Goal: Transaction & Acquisition: Purchase product/service

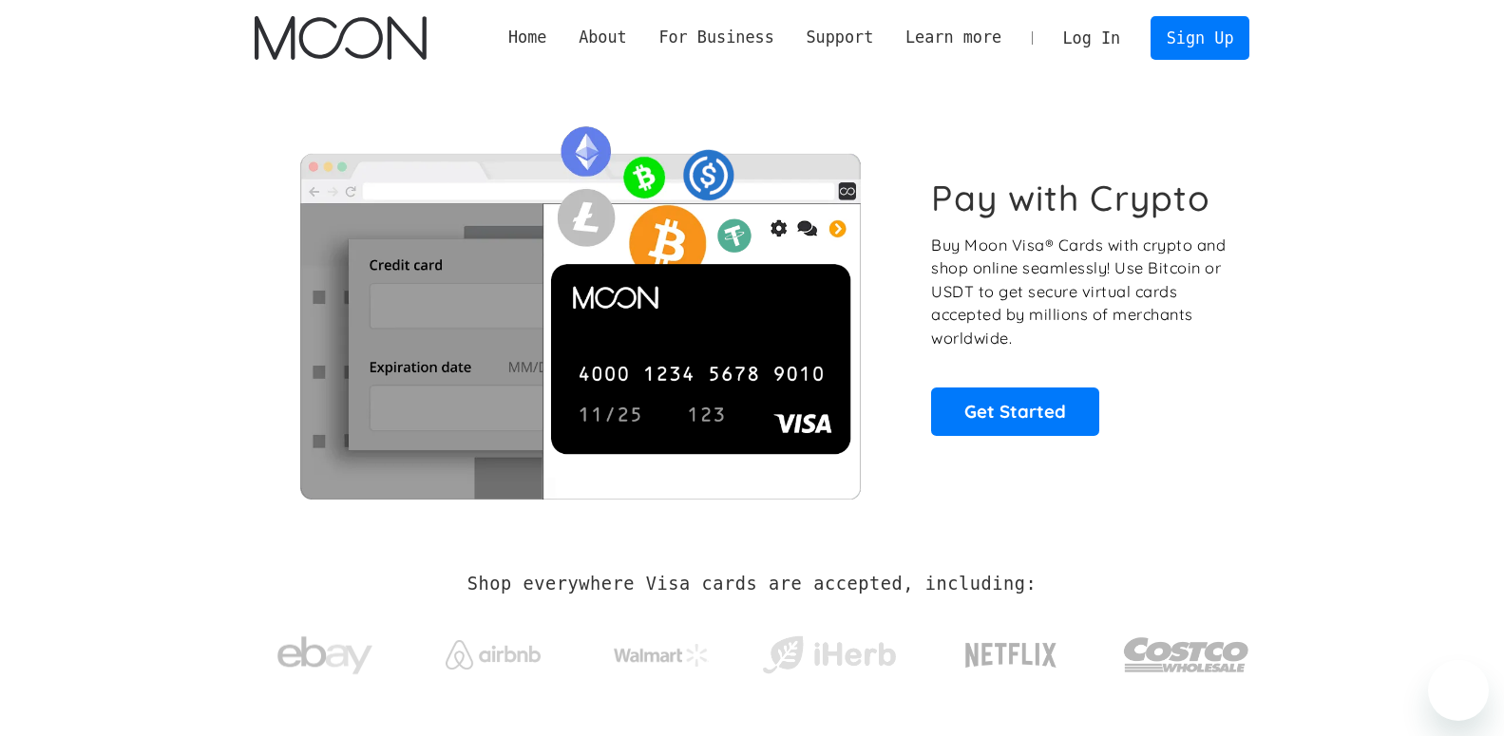
click at [1087, 42] on link "Log In" at bounding box center [1091, 38] width 89 height 42
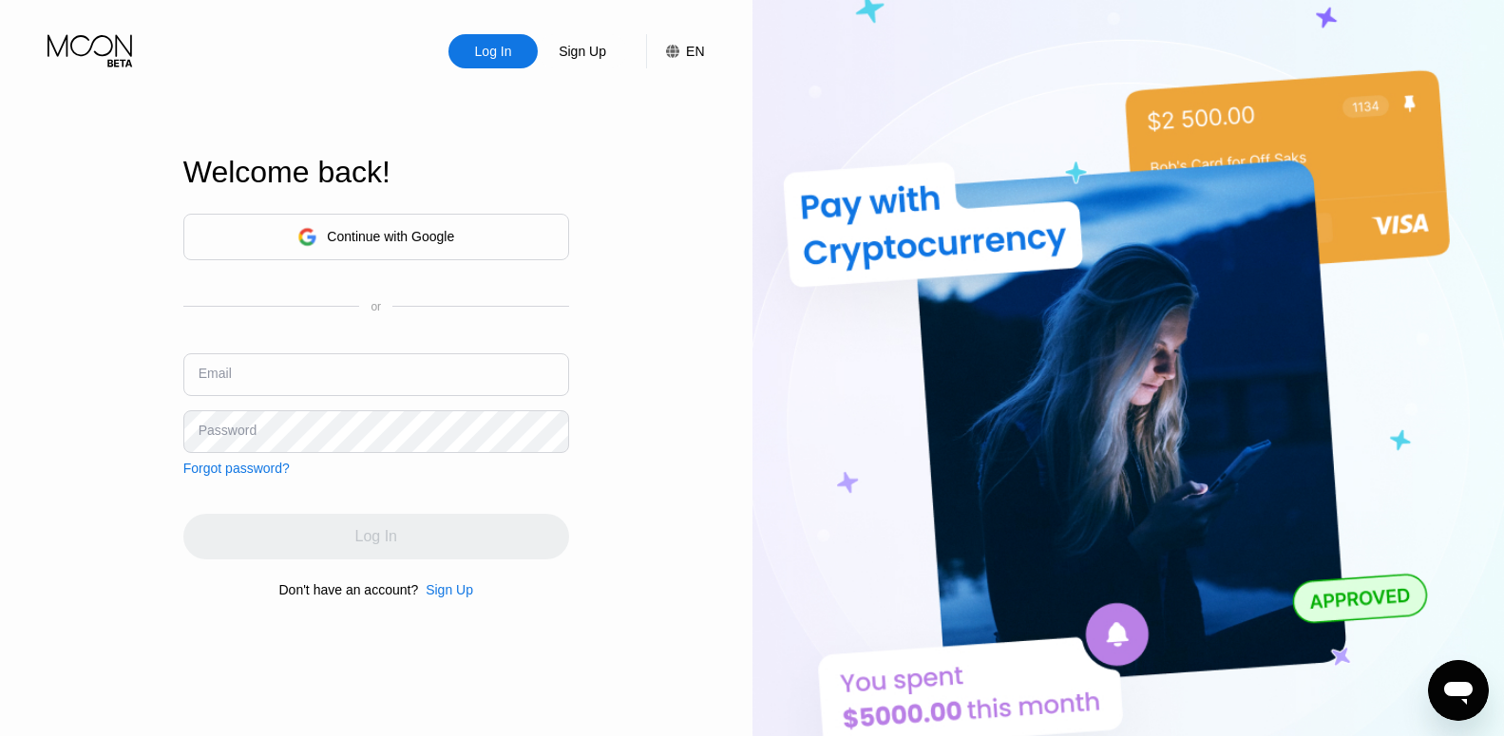
click at [458, 246] on div "Continue with Google" at bounding box center [376, 237] width 386 height 47
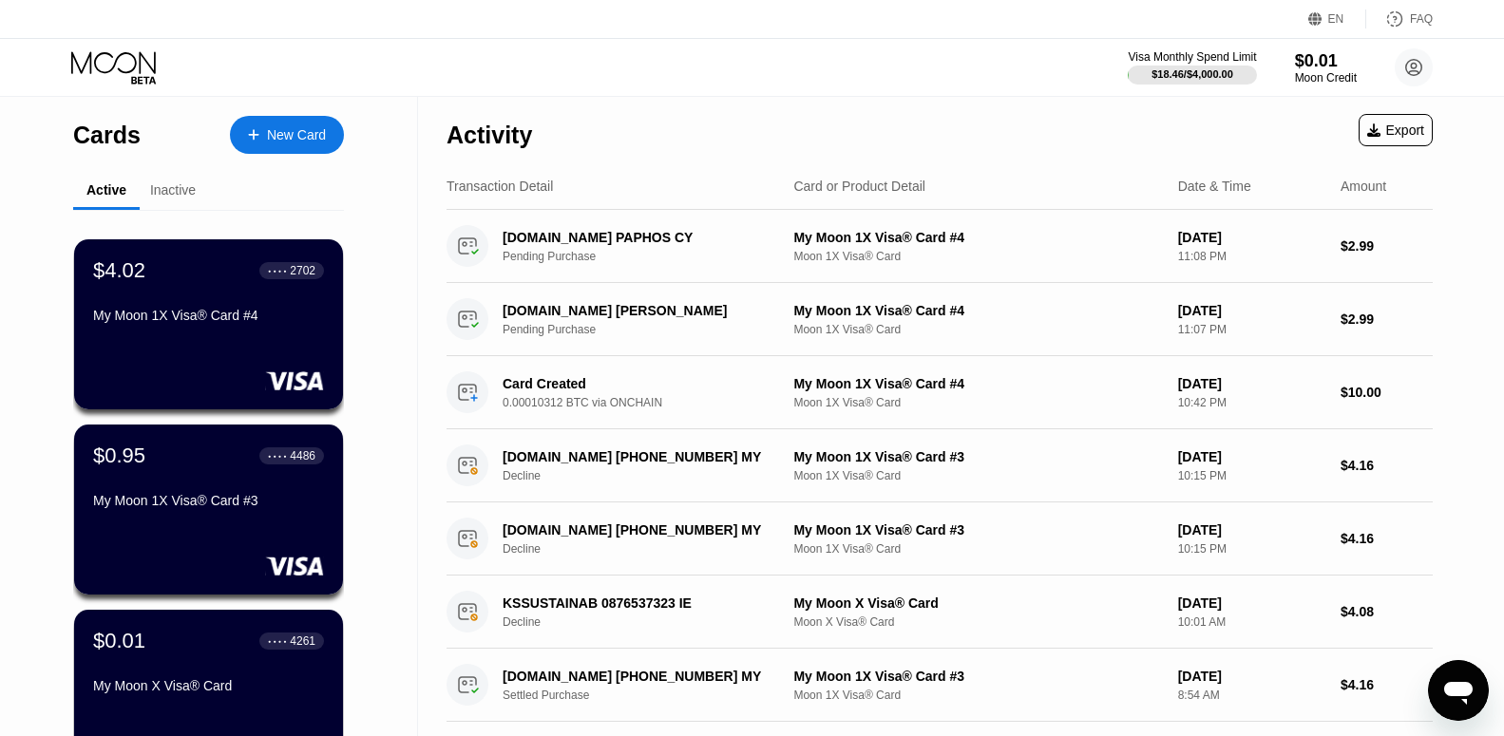
click at [315, 137] on div "New Card" at bounding box center [296, 135] width 59 height 16
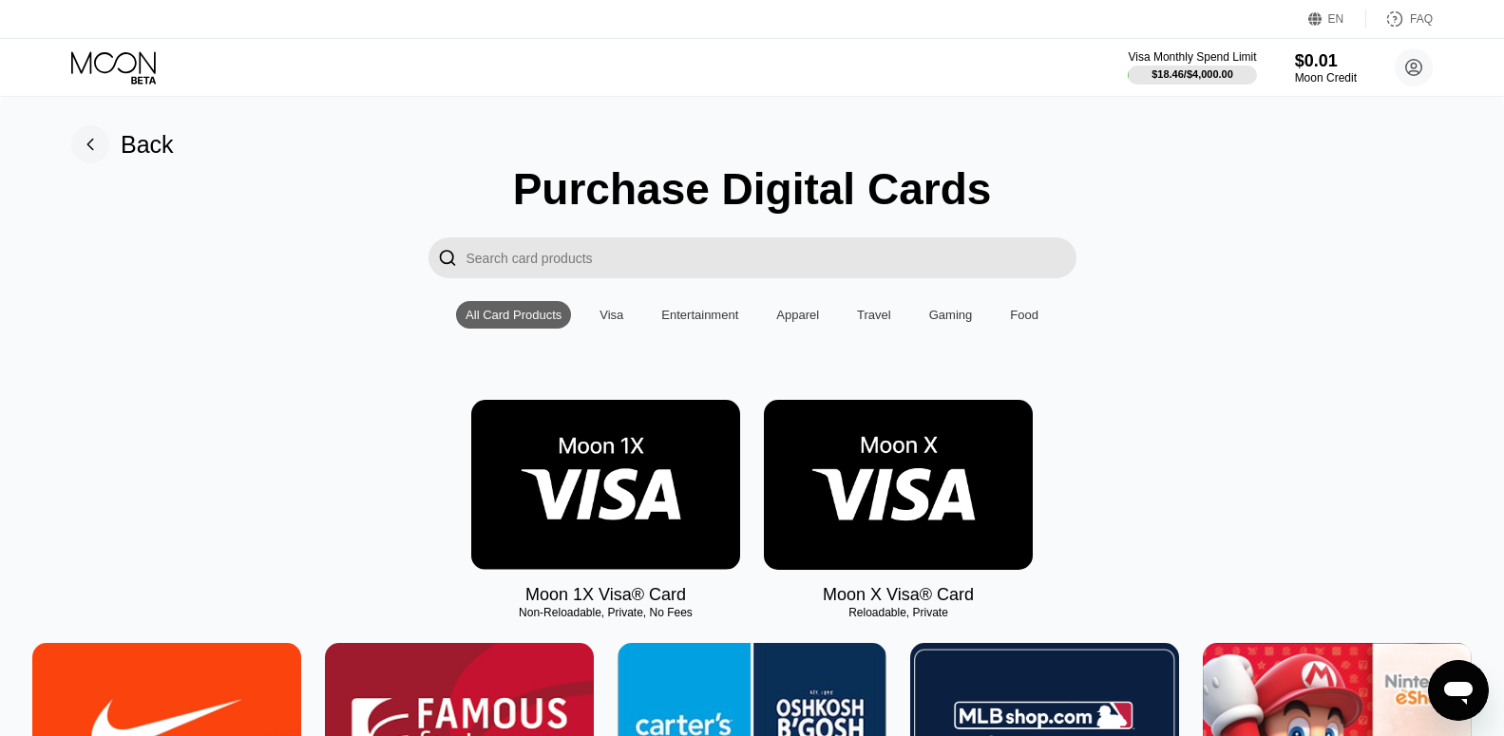
click at [594, 466] on img at bounding box center [605, 485] width 269 height 170
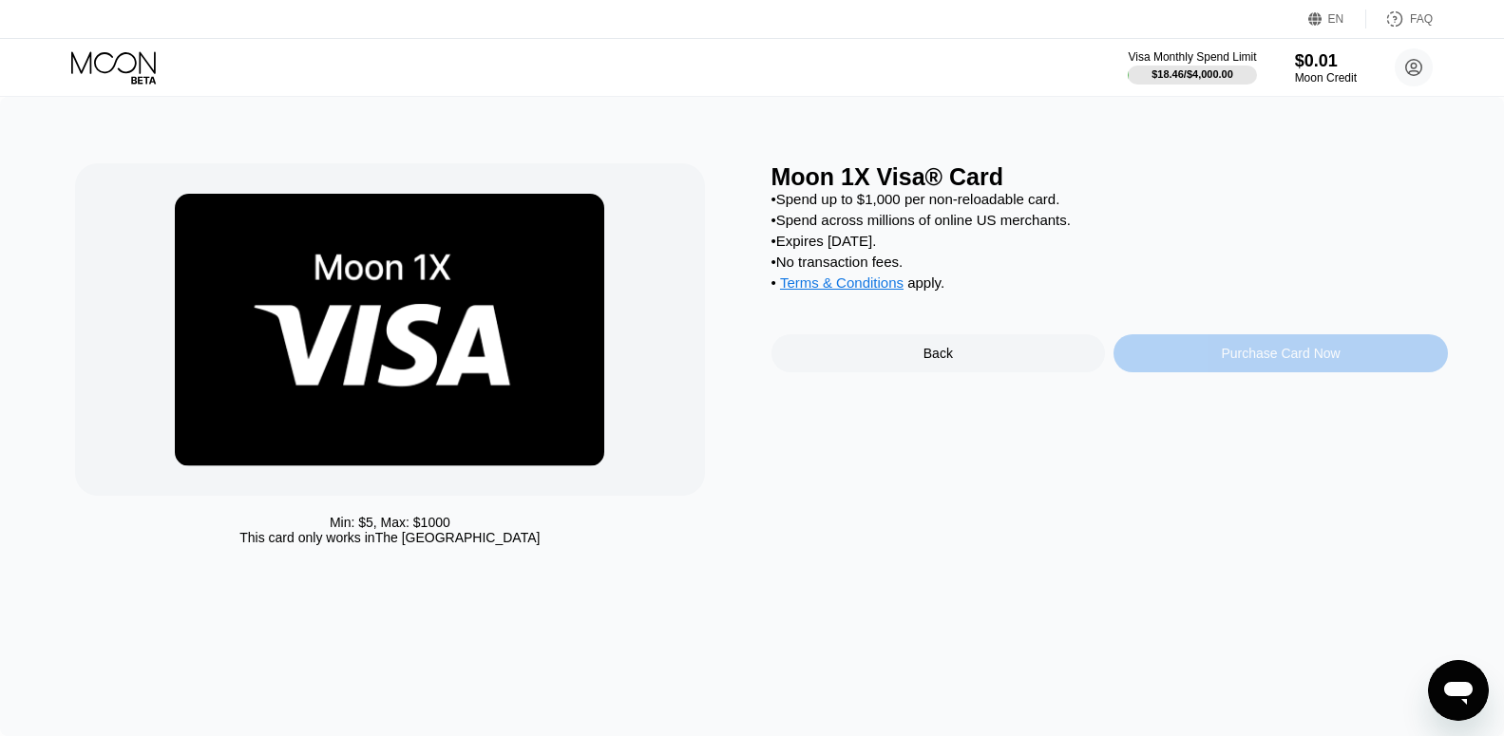
click at [1279, 361] on div "Purchase Card Now" at bounding box center [1280, 353] width 119 height 15
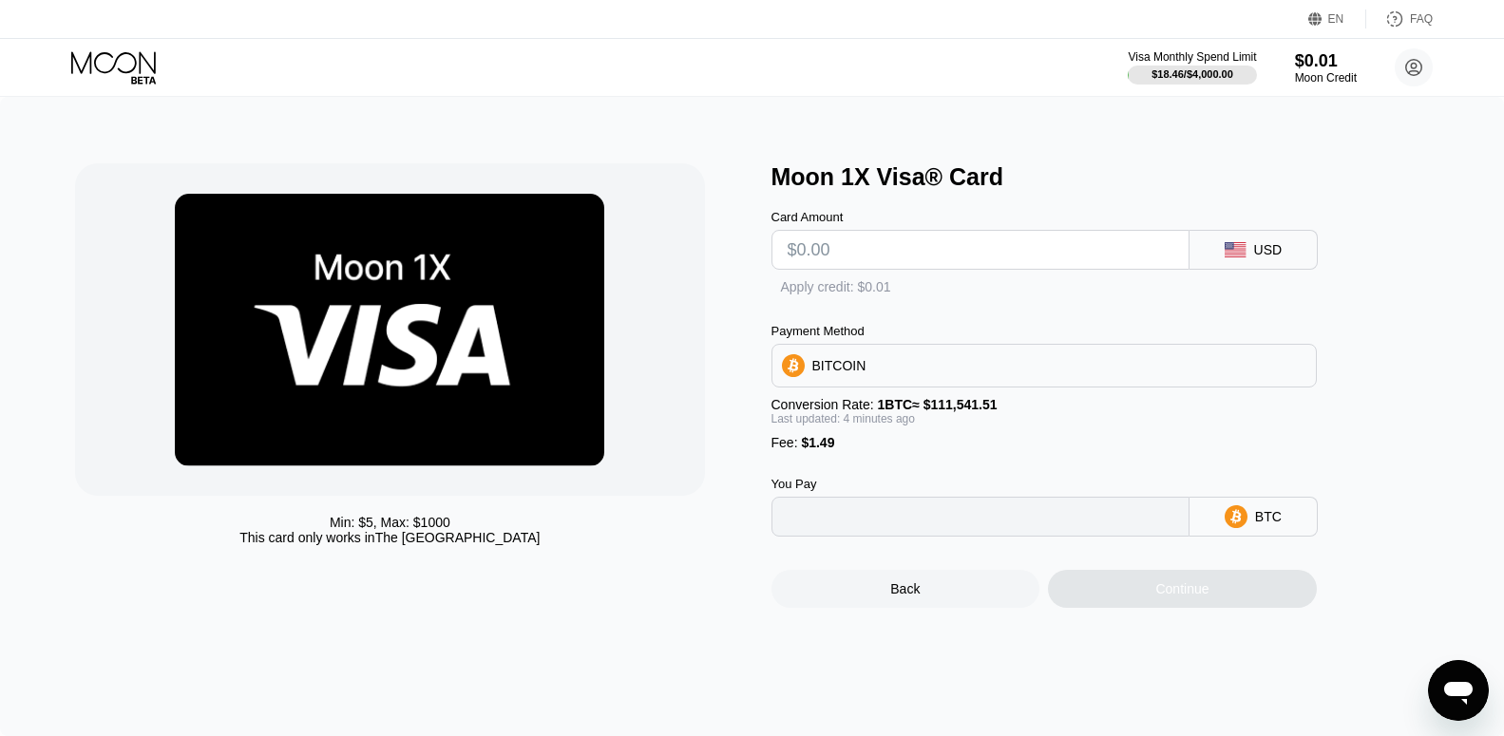
type input "0"
click at [877, 263] on input "text" at bounding box center [981, 250] width 386 height 38
type input "$12"
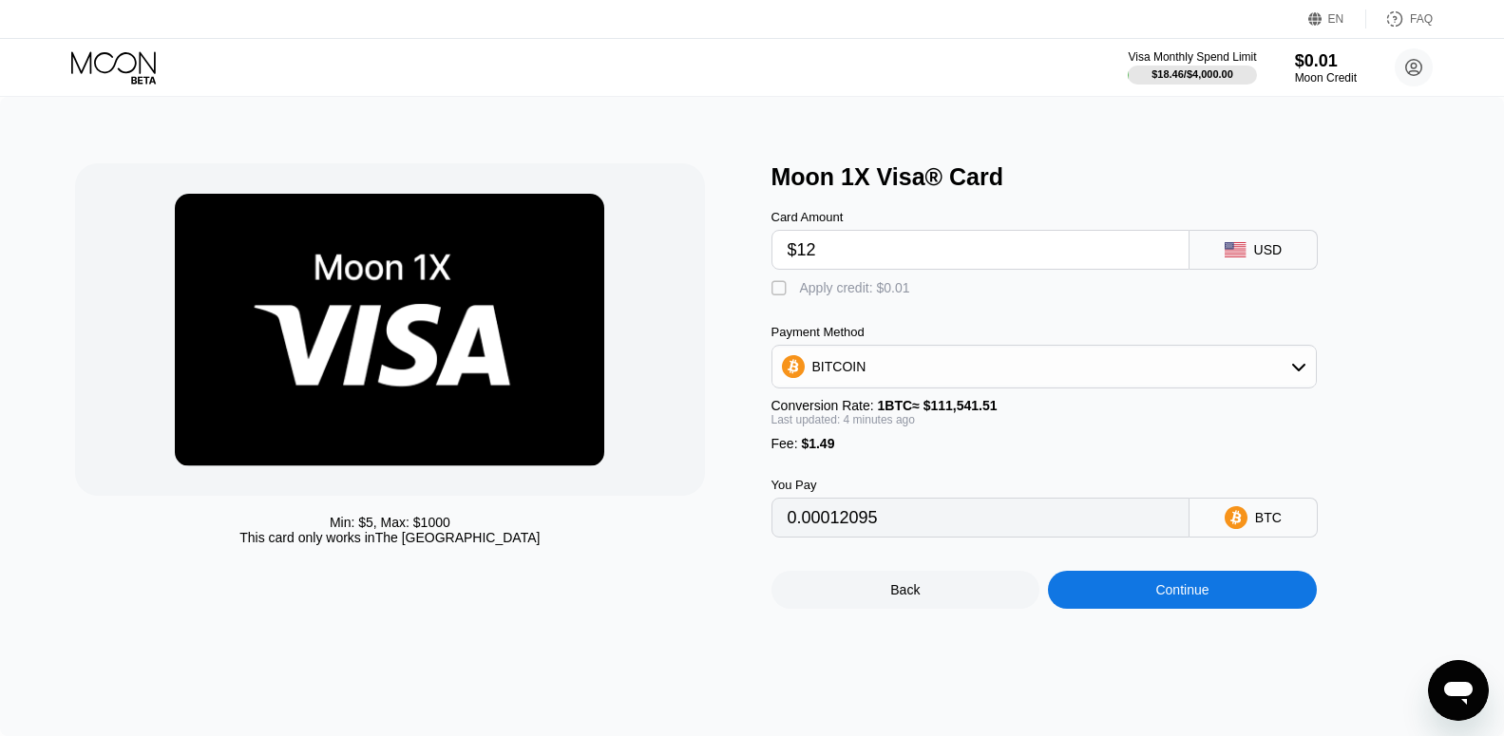
type input "0.00012090"
type input "$1"
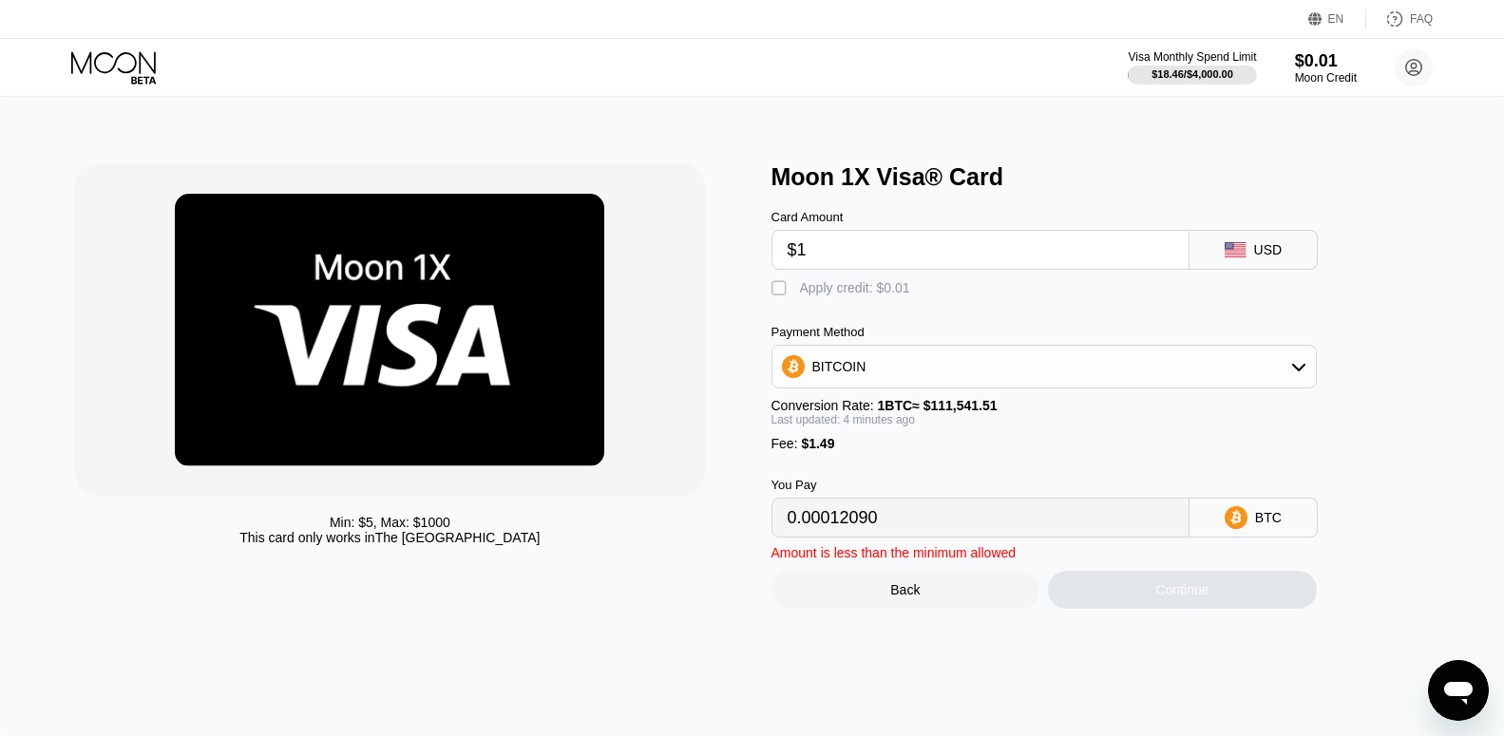
type input "0.00002232"
type input "$11"
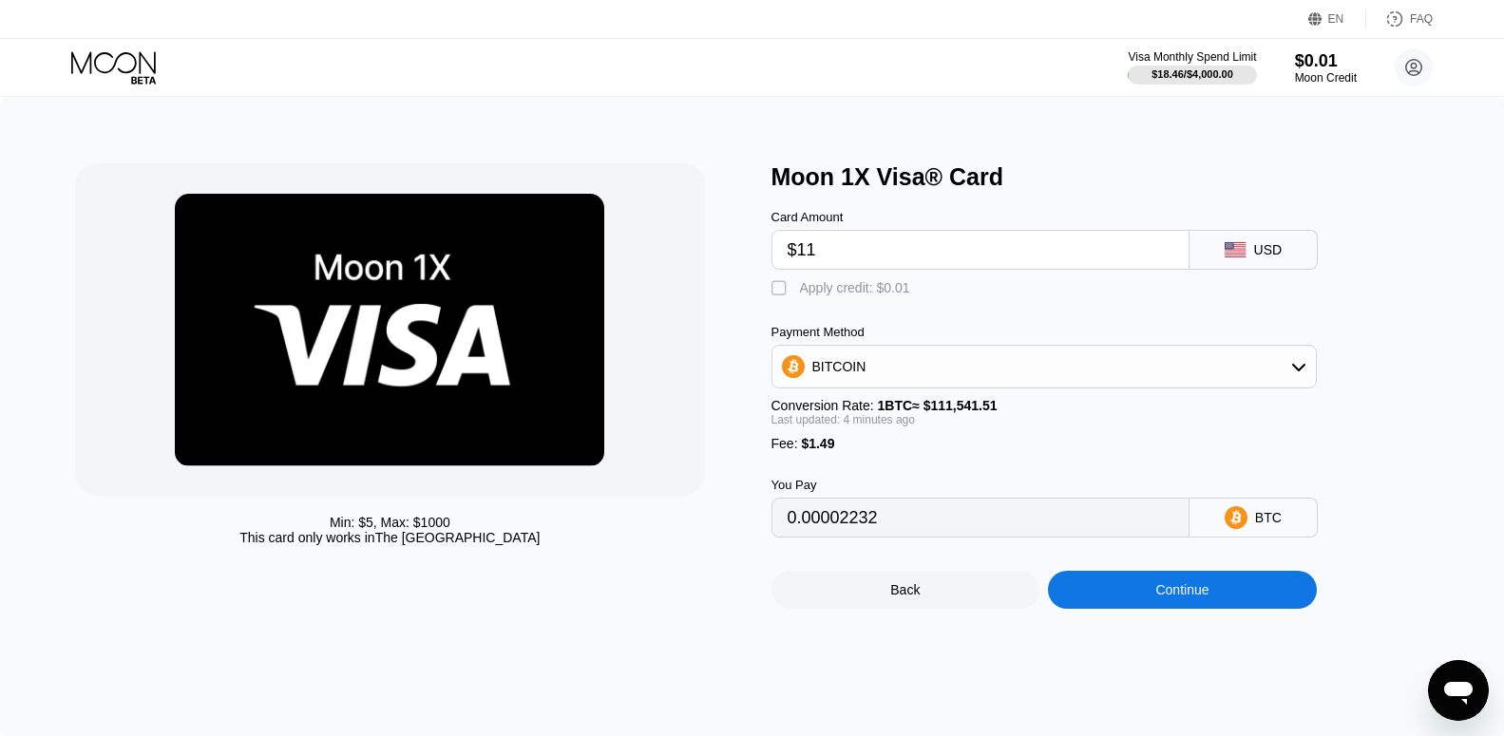
type input "0.00011193"
click at [810, 256] on input "$11" at bounding box center [981, 250] width 386 height 38
type input "$12"
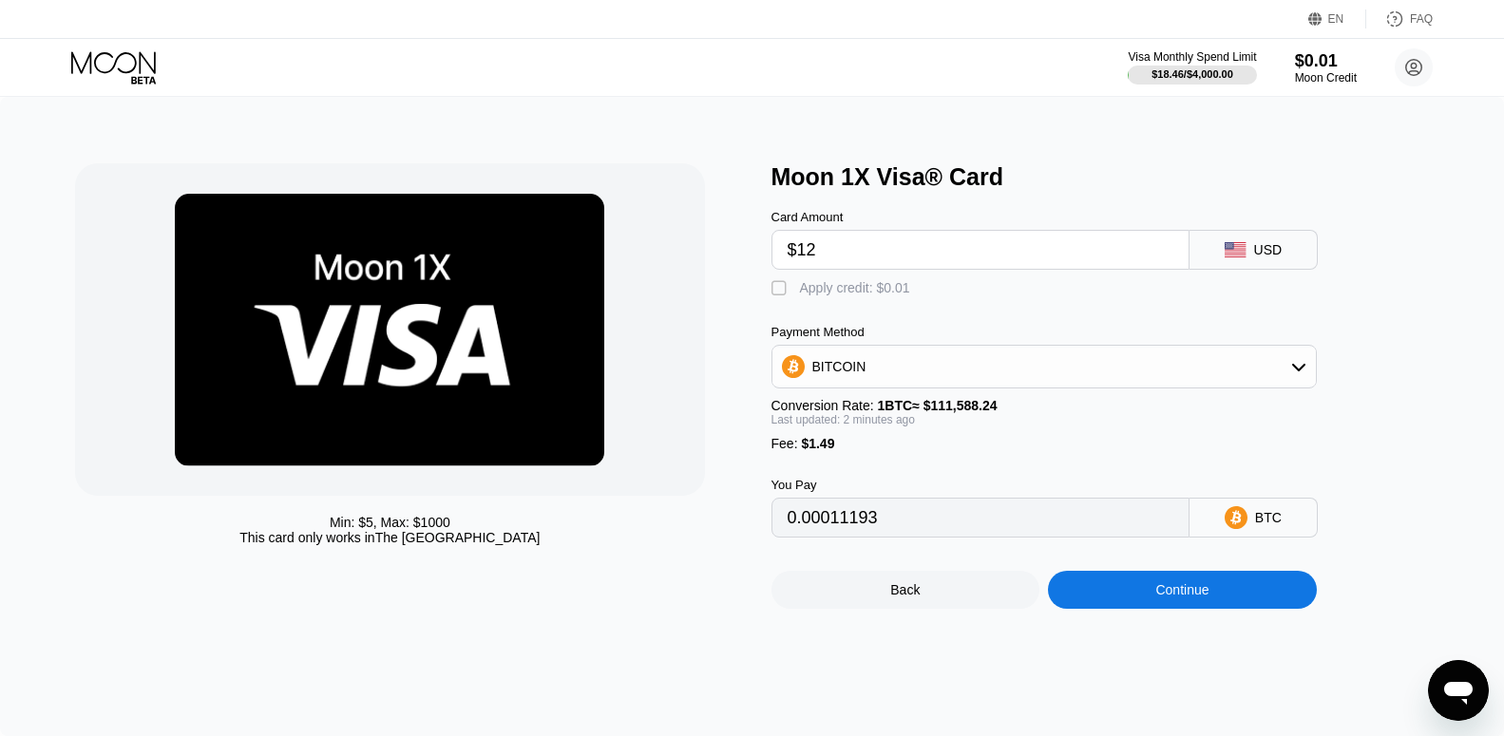
type input "0.00012090"
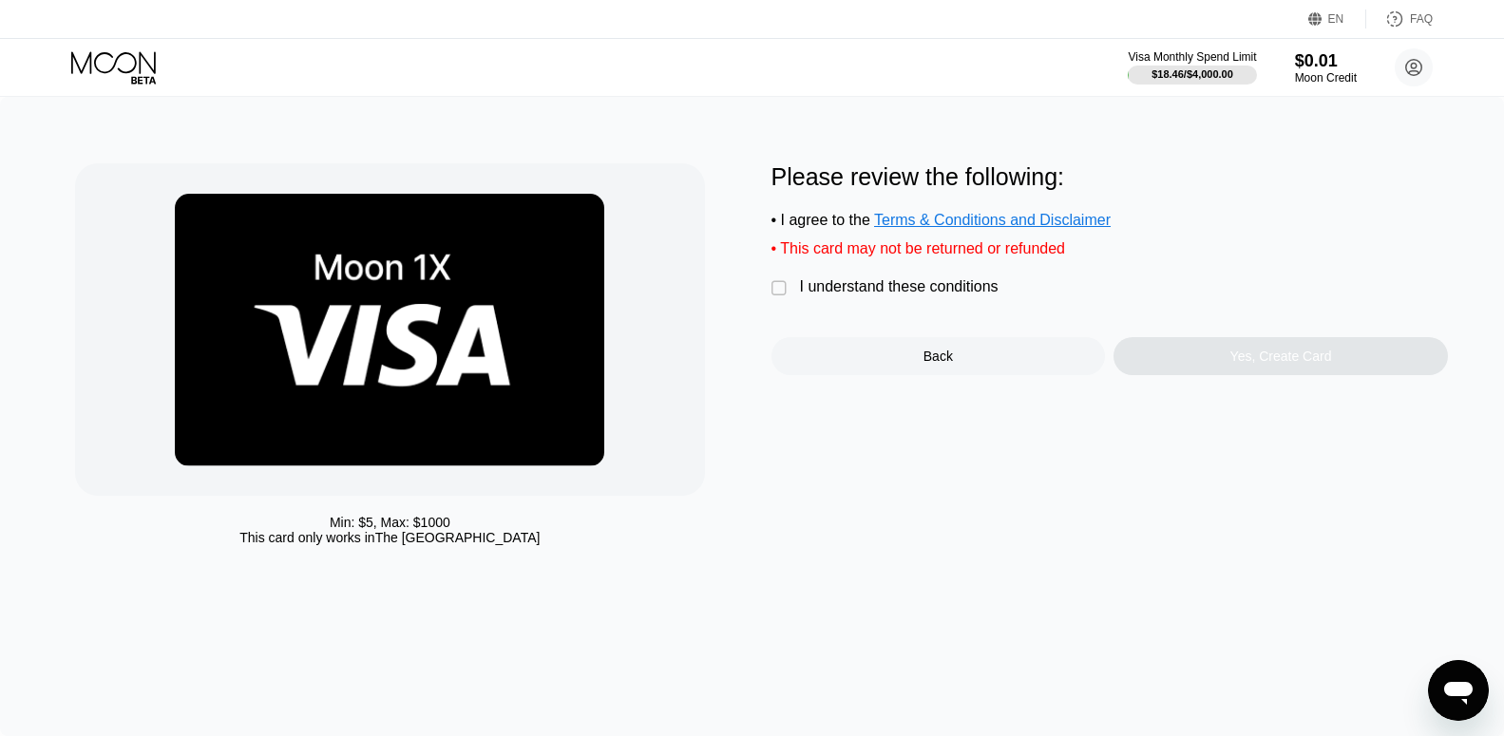
click at [779, 295] on div "" at bounding box center [780, 288] width 19 height 19
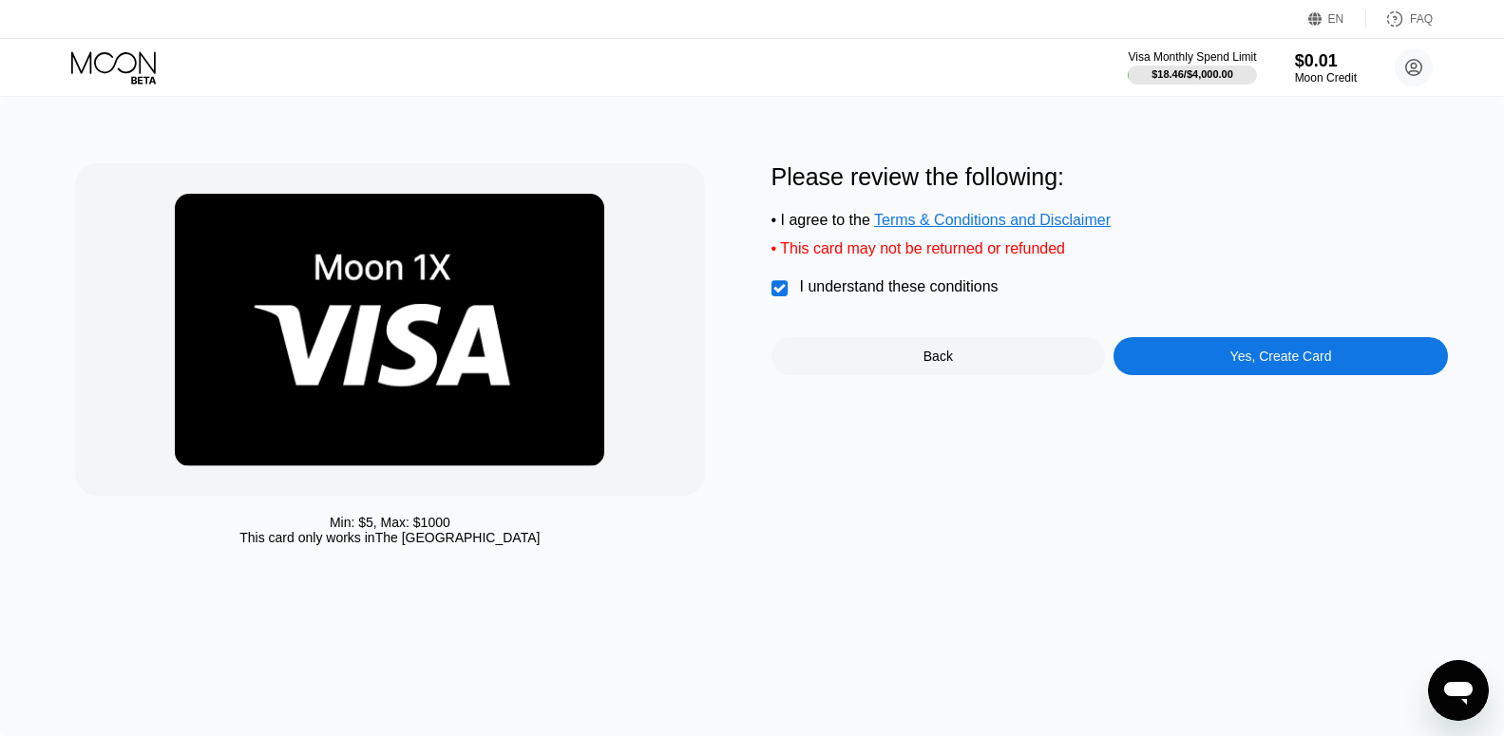
click at [1212, 368] on div "Yes, Create Card" at bounding box center [1280, 356] width 334 height 38
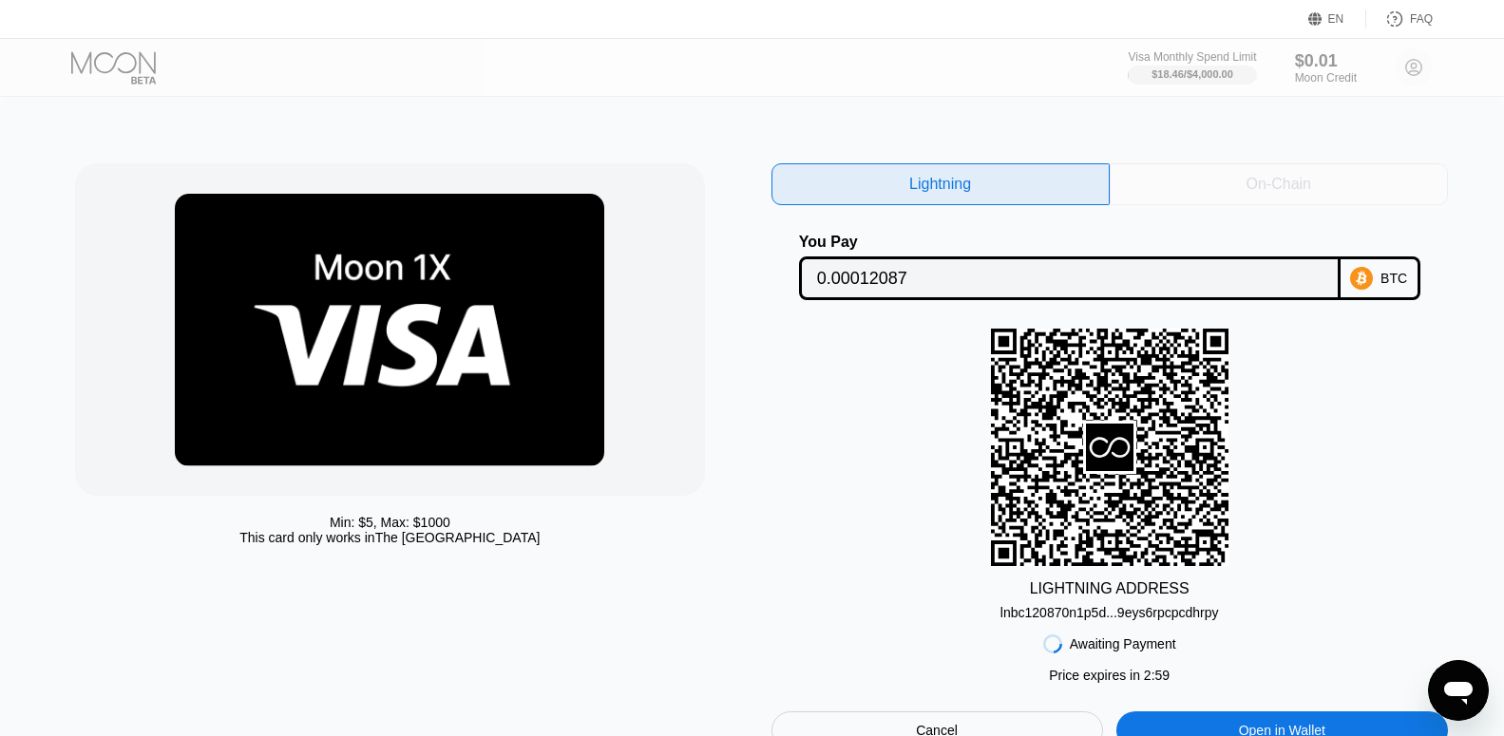
click at [1193, 186] on div "On-Chain" at bounding box center [1279, 184] width 338 height 42
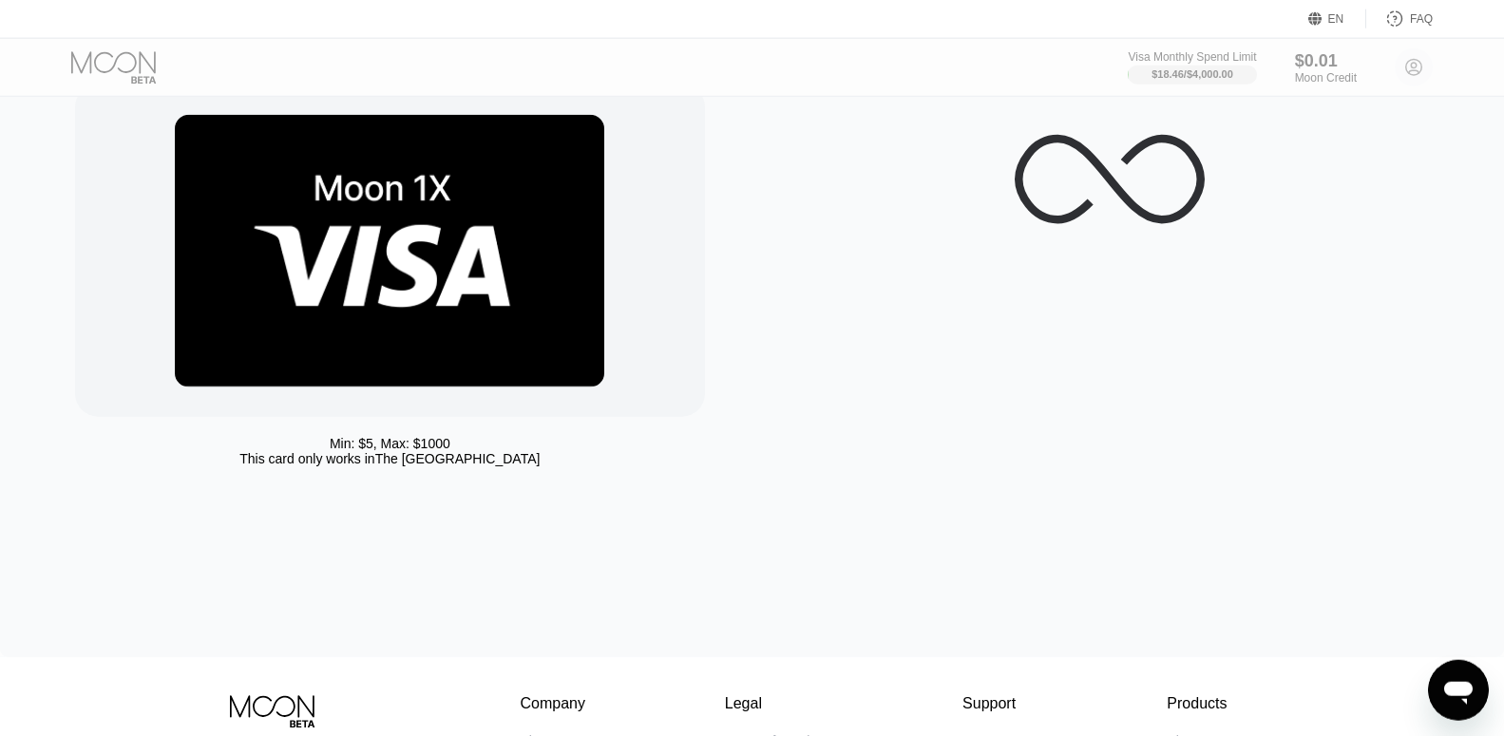
scroll to position [81, 0]
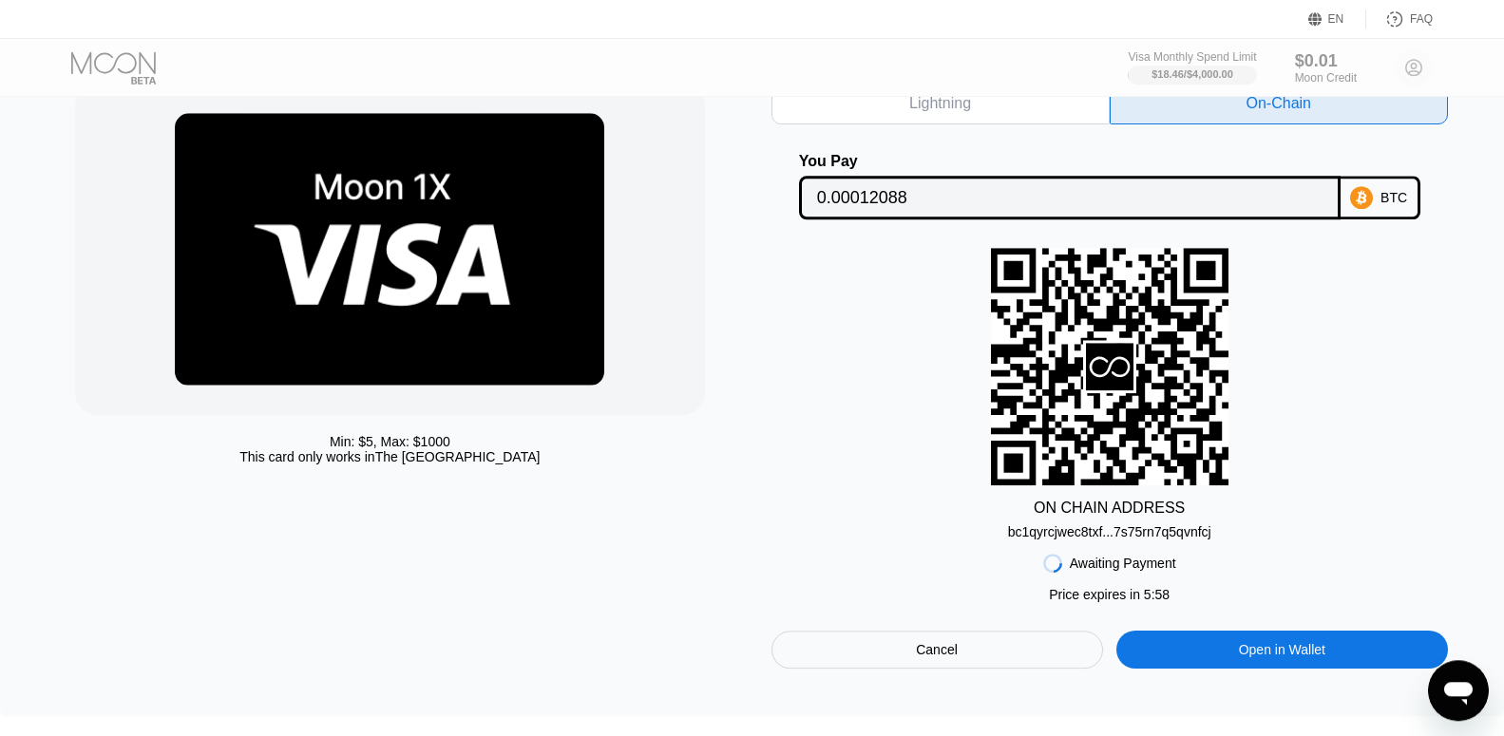
click at [1189, 540] on div "bc1qyrcjwec8txf...7s75rn7q5qvnfcj" at bounding box center [1109, 531] width 203 height 15
click at [876, 200] on input "0.00012088" at bounding box center [1069, 198] width 505 height 38
click at [1182, 538] on div "bc1qyrcjwec8txf...7s75rn7q5qvnfcj" at bounding box center [1109, 531] width 203 height 15
drag, startPoint x: 908, startPoint y: 204, endPoint x: 818, endPoint y: 202, distance: 90.3
click at [818, 202] on input "0.00012088" at bounding box center [1069, 198] width 505 height 38
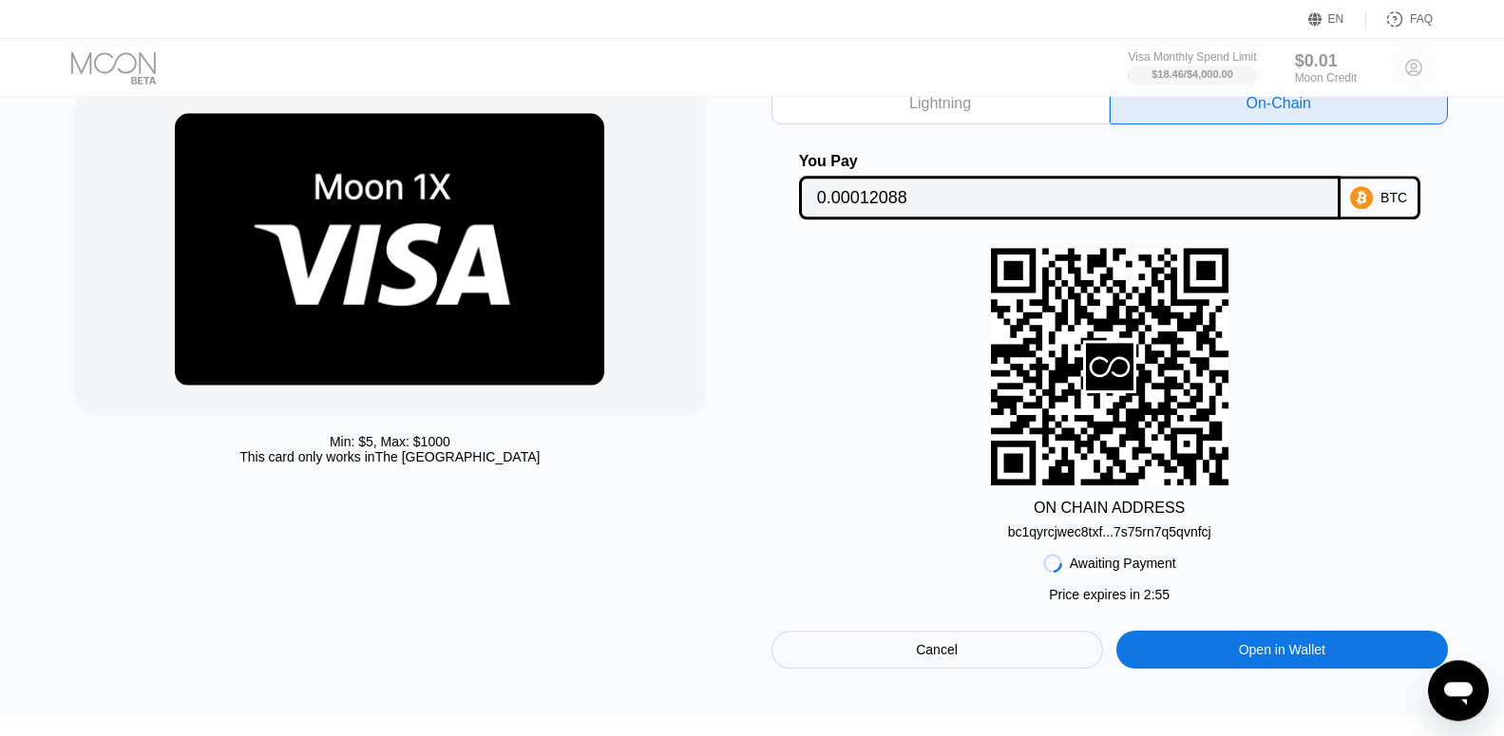
click at [1113, 540] on div "bc1qyrcjwec8txf...7s75rn7q5qvnfcj" at bounding box center [1109, 531] width 203 height 15
click at [1109, 536] on div "bc1qyrcjwec8txf...7s75rn7q5qvnfcj" at bounding box center [1109, 531] width 203 height 15
click at [1063, 534] on div "bc1qyrcjwec8txf...7s75rn7q5qvnfcj" at bounding box center [1109, 531] width 203 height 15
click at [1145, 540] on div "bc1qyrcjwec8txf...7s75rn7q5qvnfcj" at bounding box center [1109, 531] width 203 height 15
click at [1106, 540] on div "bc1qyrcjwec8txf...7s75rn7q5qvnfcj" at bounding box center [1109, 531] width 203 height 15
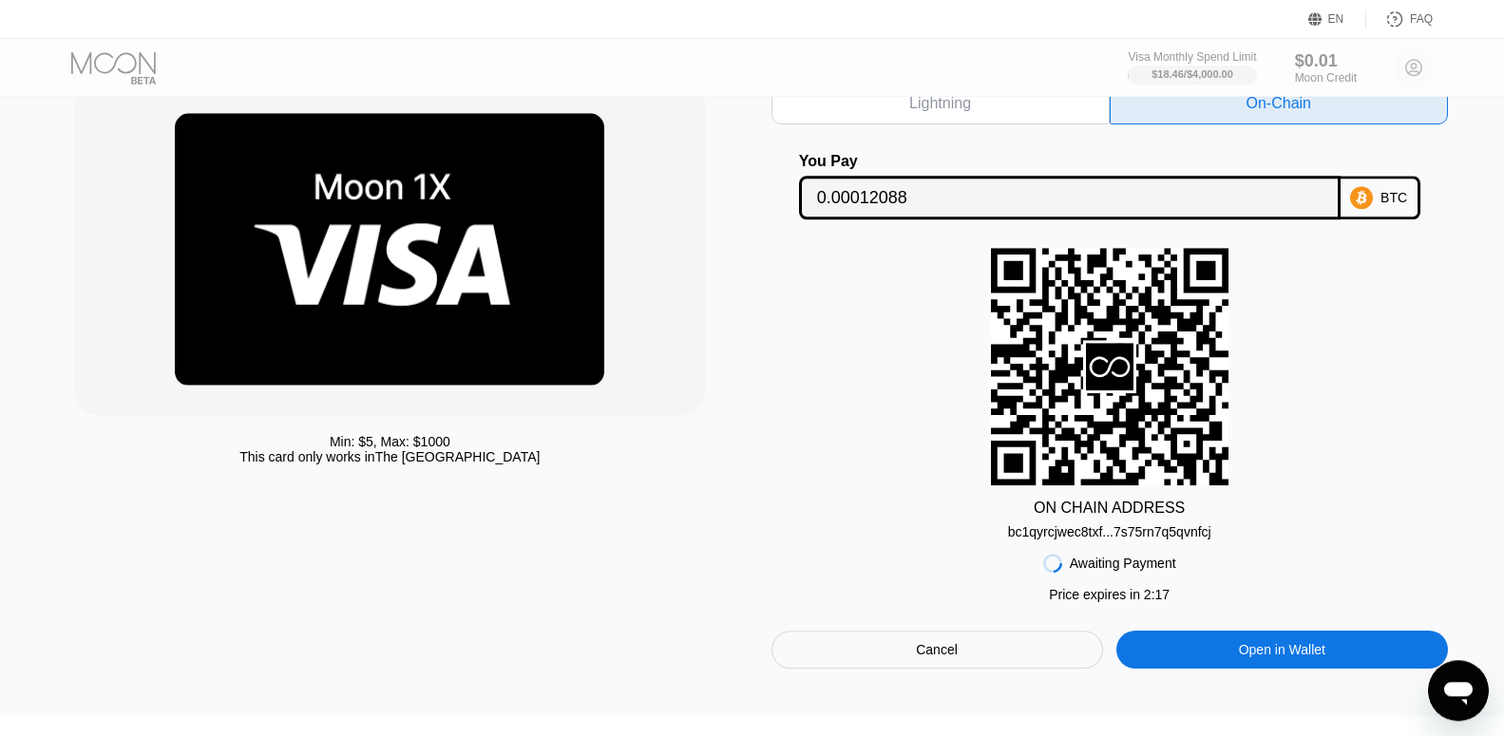
click at [1194, 536] on div "bc1qyrcjwec8txf...7s75rn7q5qvnfcj" at bounding box center [1109, 531] width 203 height 15
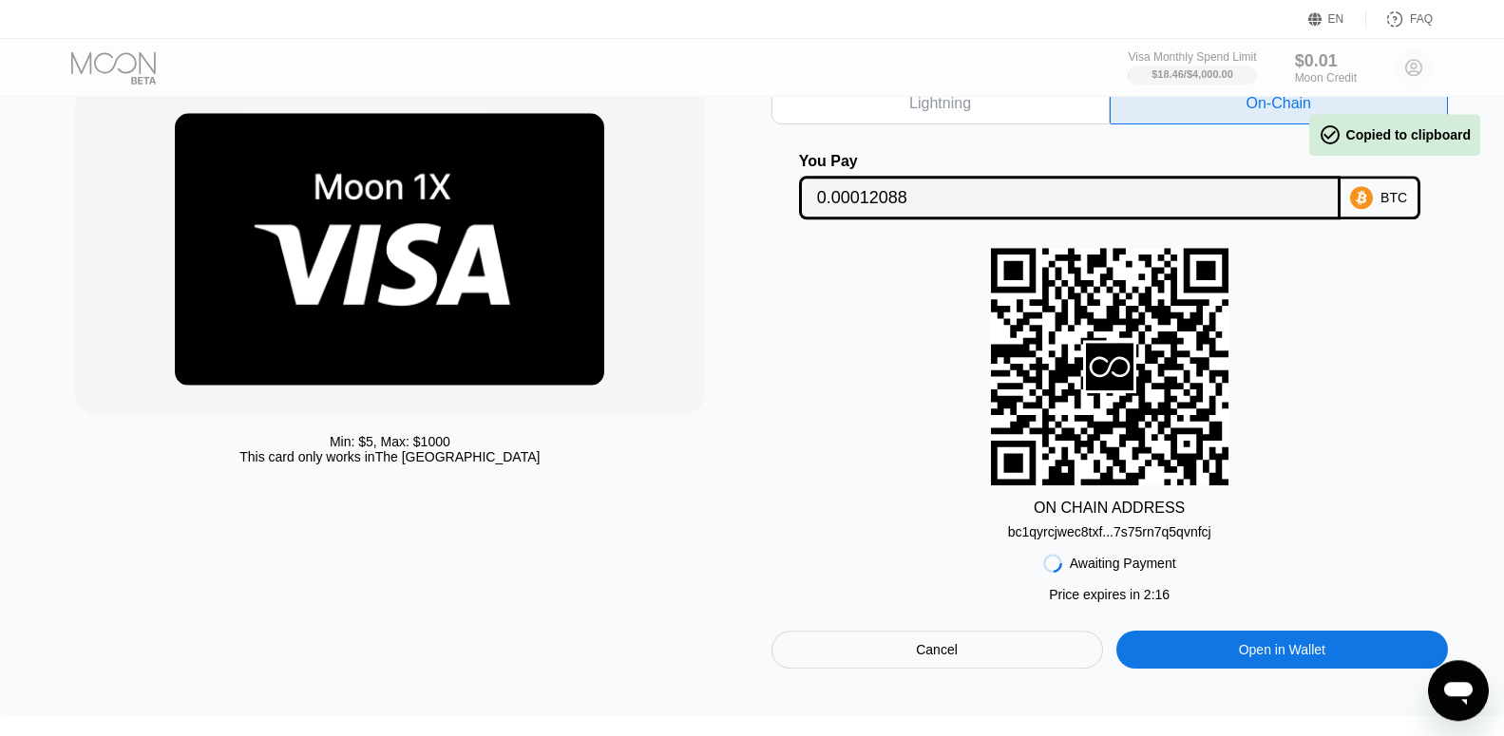
click at [1194, 536] on div "Lightning On-Chain You Pay 0.00012088 BTC ON CHAIN ADDRESS bc1qyrcjwec8txf...7s…" at bounding box center [1109, 376] width 676 height 586
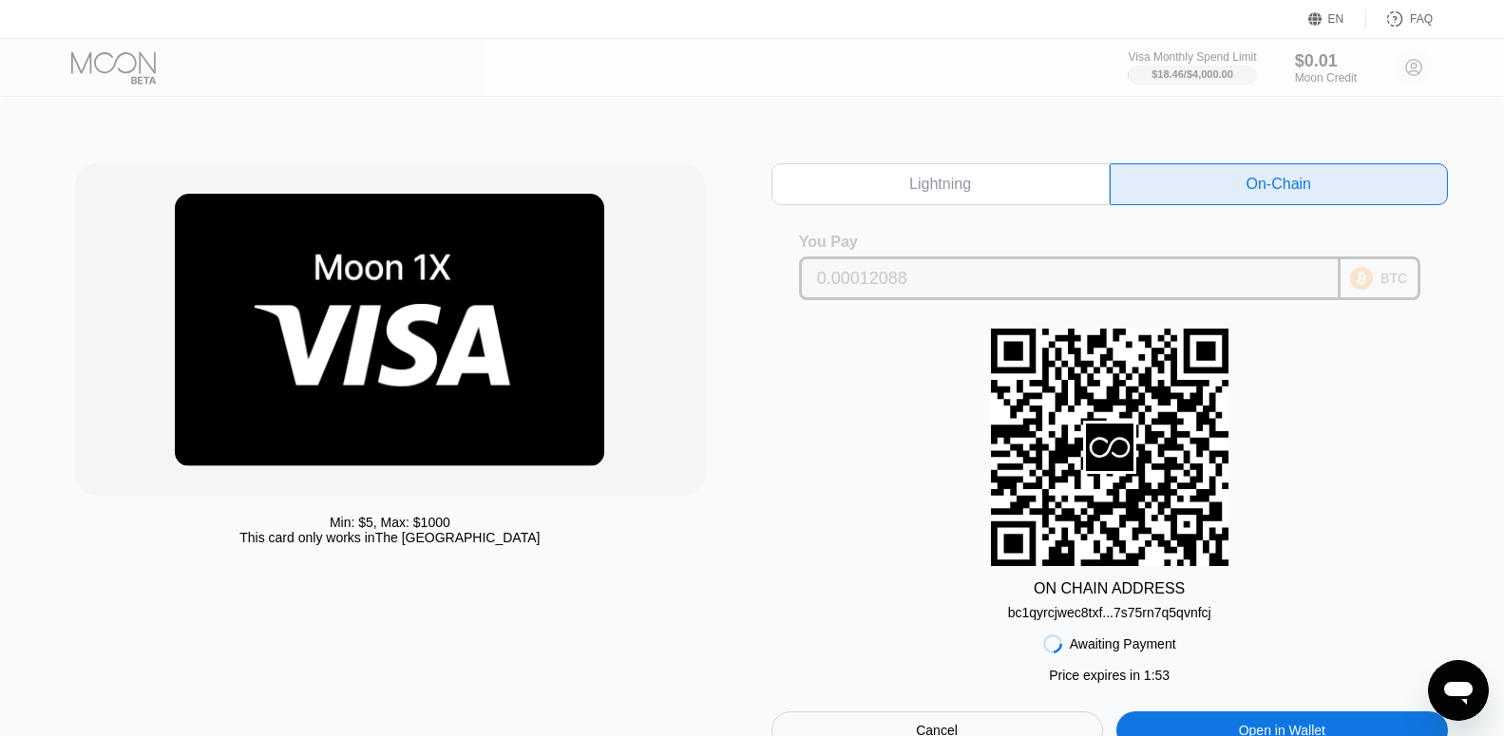
click at [889, 283] on input "0.00012088" at bounding box center [1069, 278] width 505 height 38
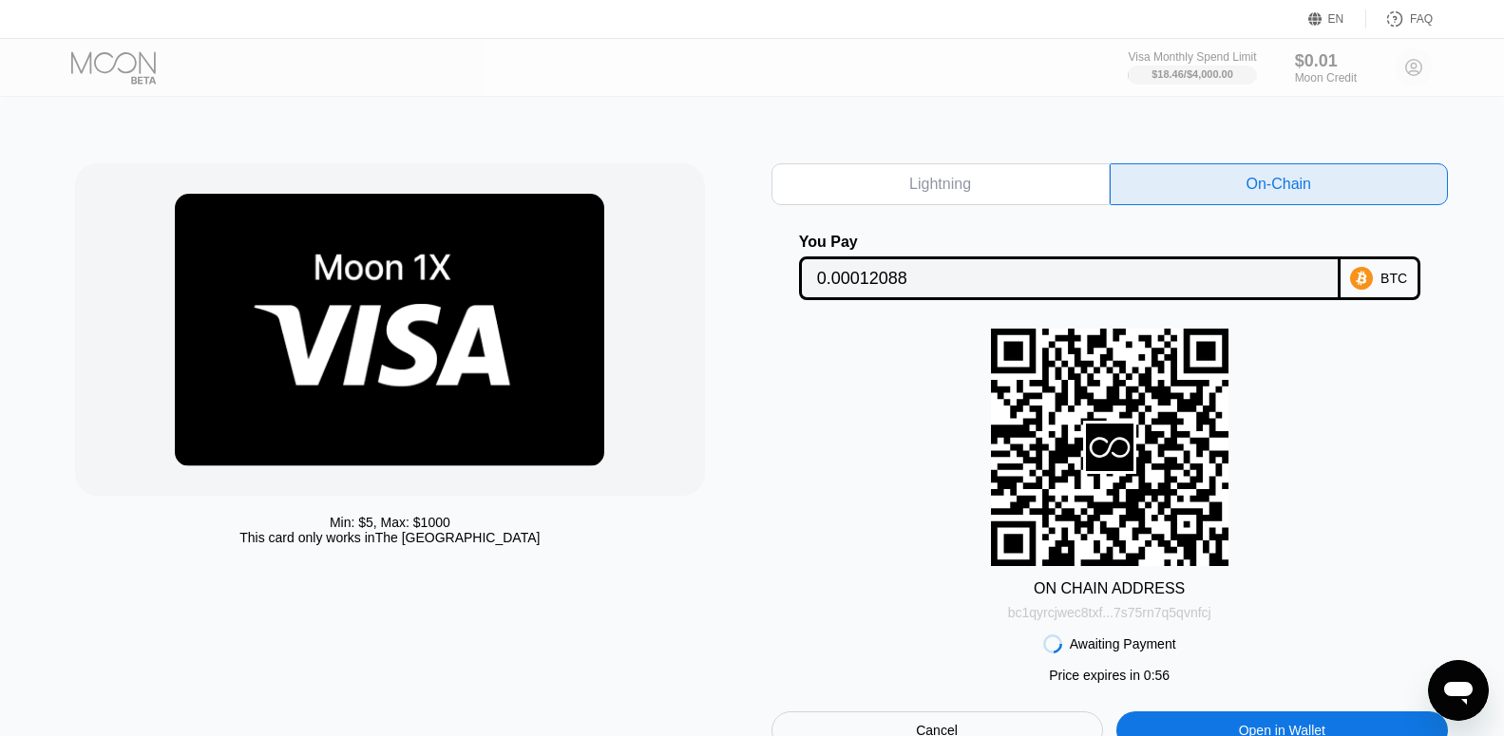
click at [1099, 620] on div "bc1qyrcjwec8txf...7s75rn7q5qvnfcj" at bounding box center [1109, 612] width 203 height 15
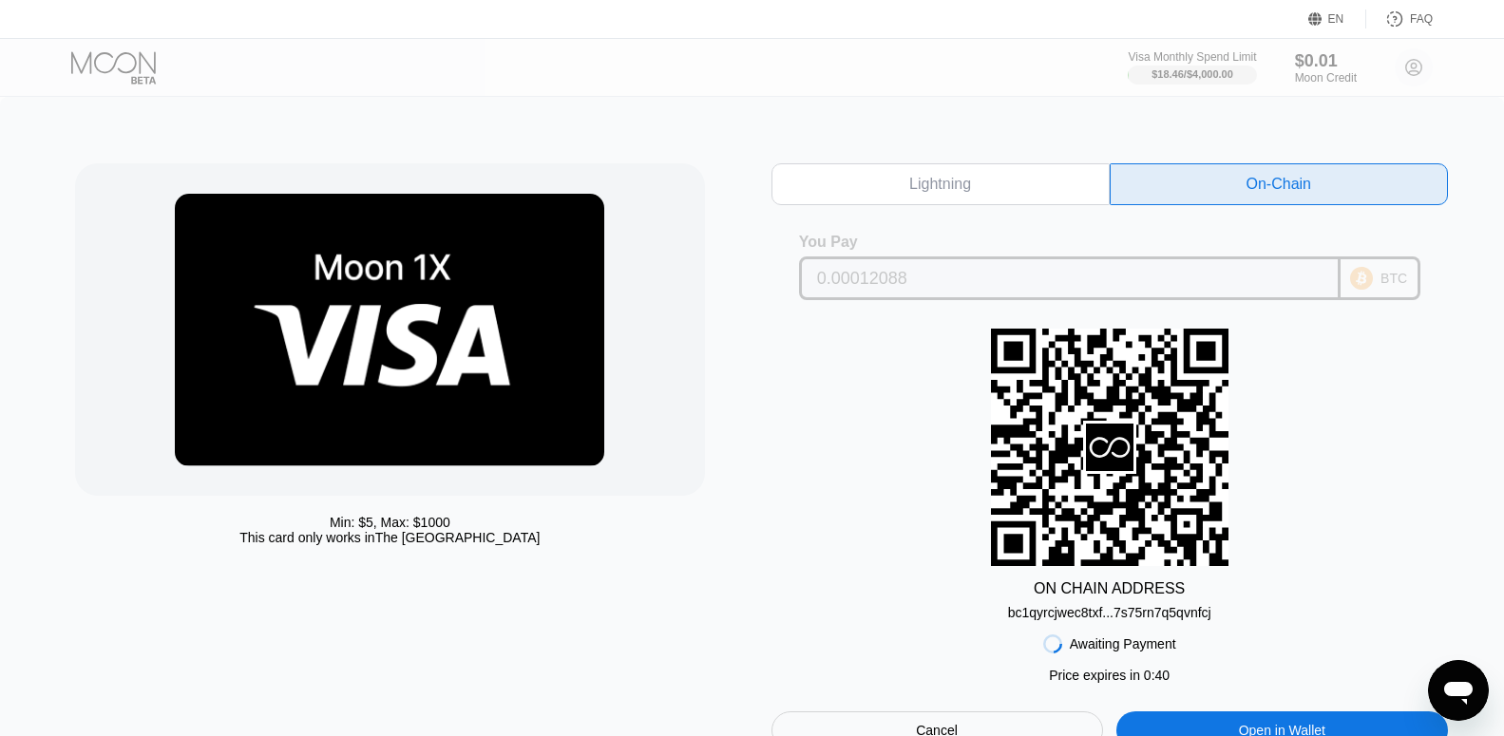
click at [894, 279] on input "0.00012088" at bounding box center [1069, 278] width 505 height 38
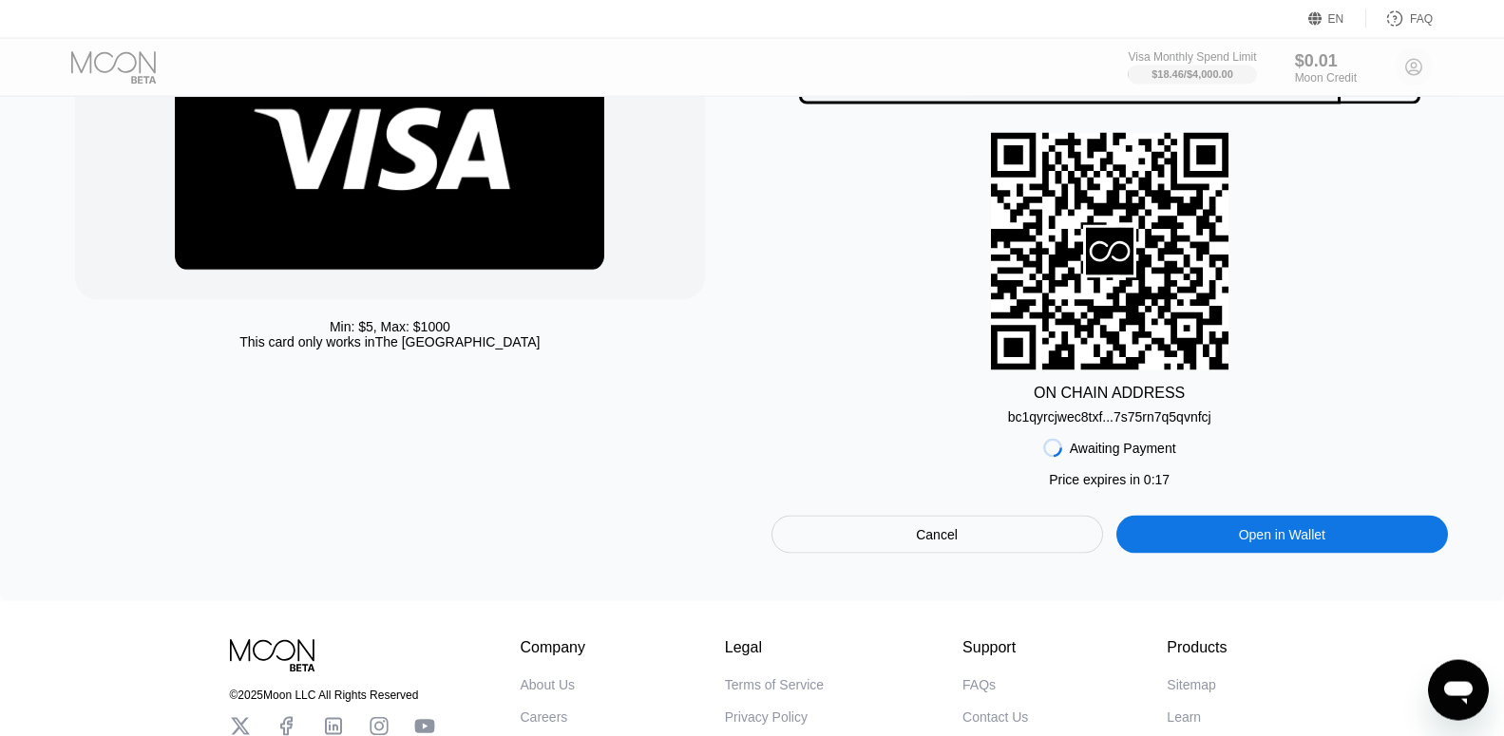
scroll to position [200, 0]
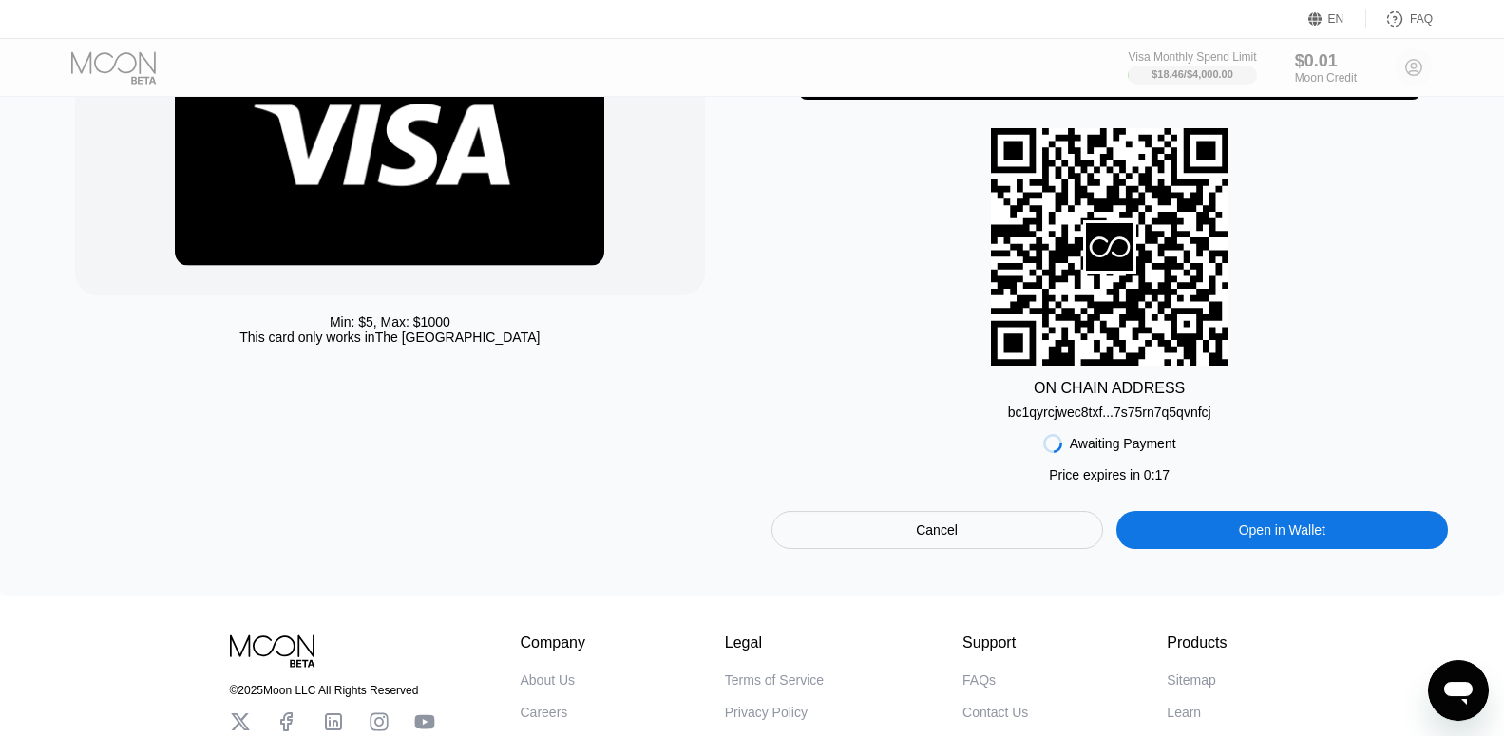
click at [1002, 542] on div "Cancel" at bounding box center [937, 530] width 332 height 38
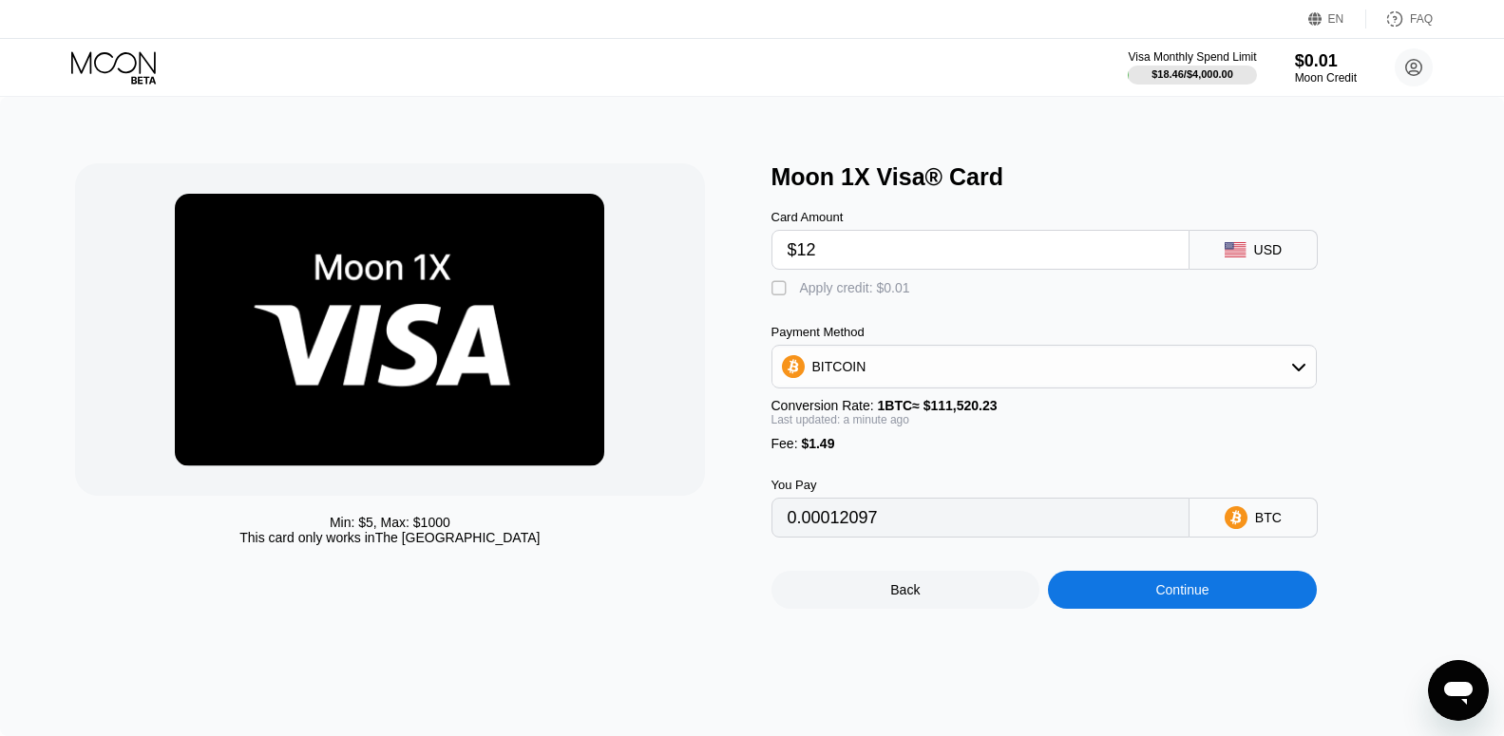
click at [855, 255] on input "$12" at bounding box center [981, 250] width 386 height 38
type input "$1"
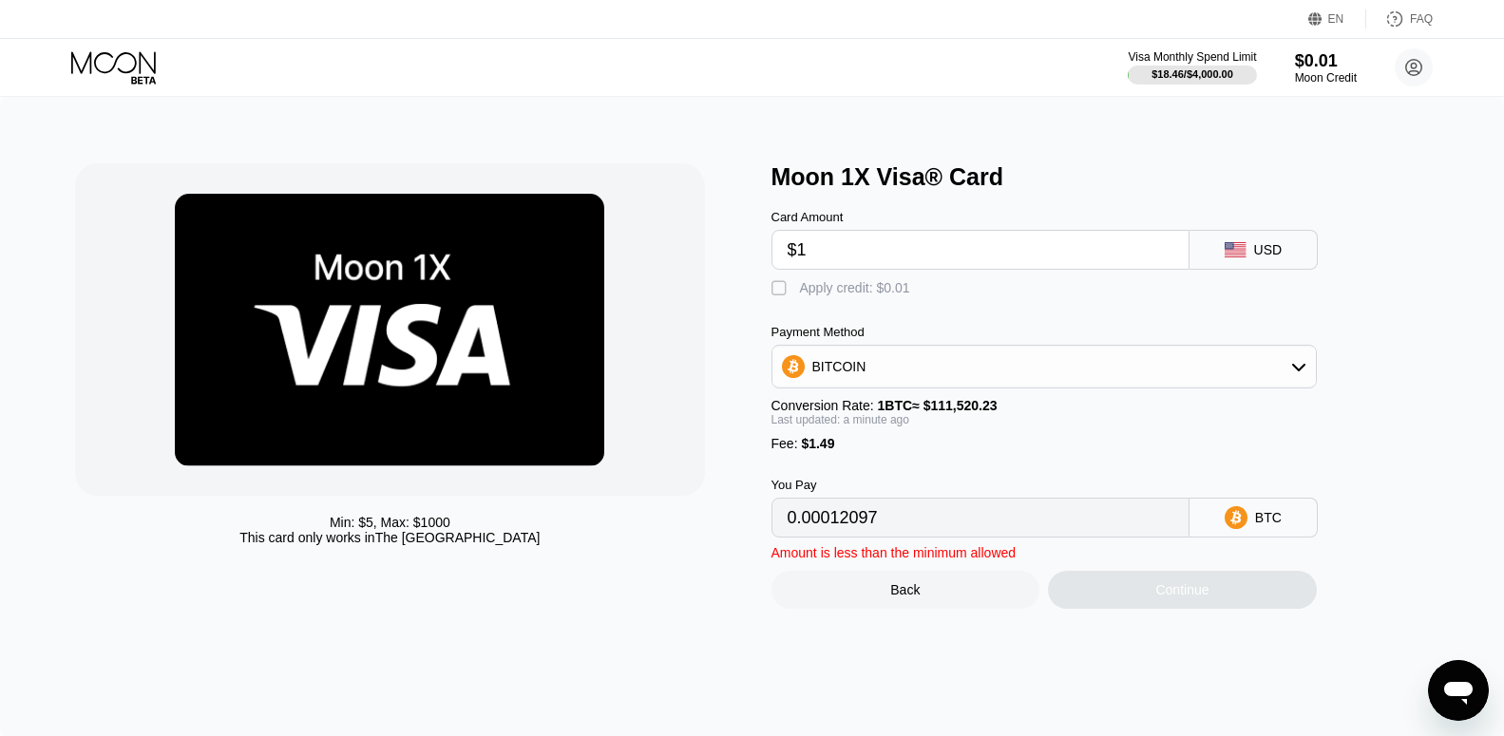
type input "0.00002233"
type input "$11"
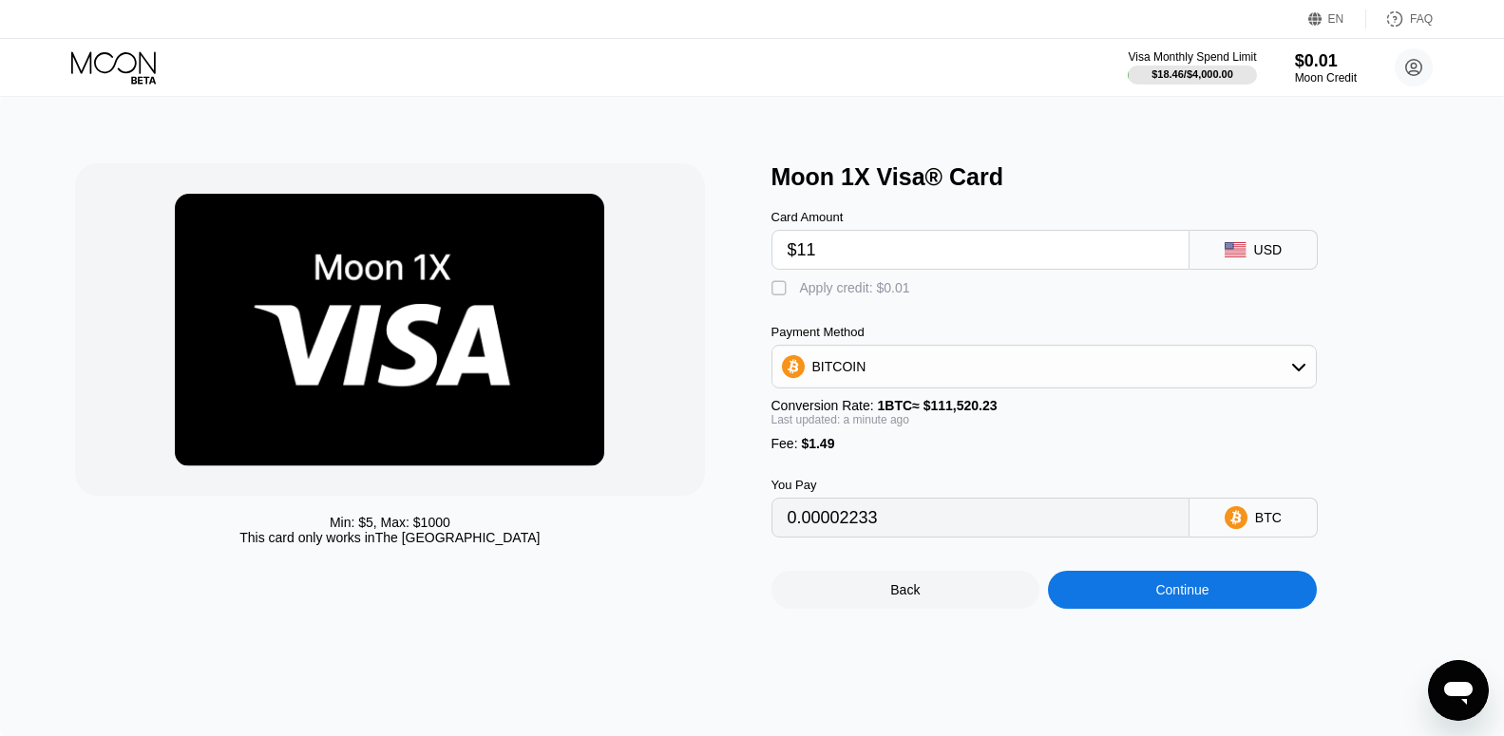
type input "0.00011200"
type input "$11"
click at [1169, 609] on div "Continue" at bounding box center [1182, 590] width 269 height 38
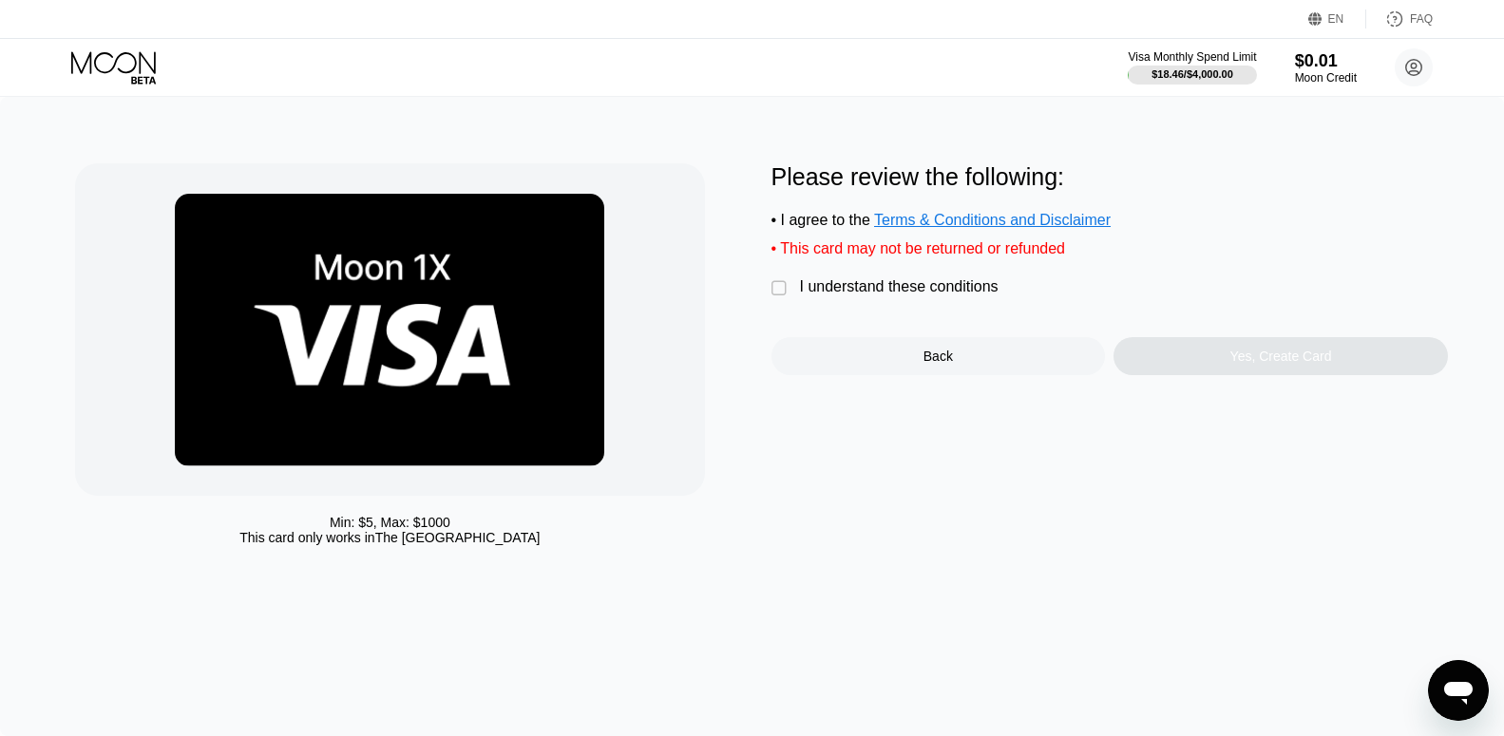
click at [780, 298] on div "" at bounding box center [780, 288] width 19 height 19
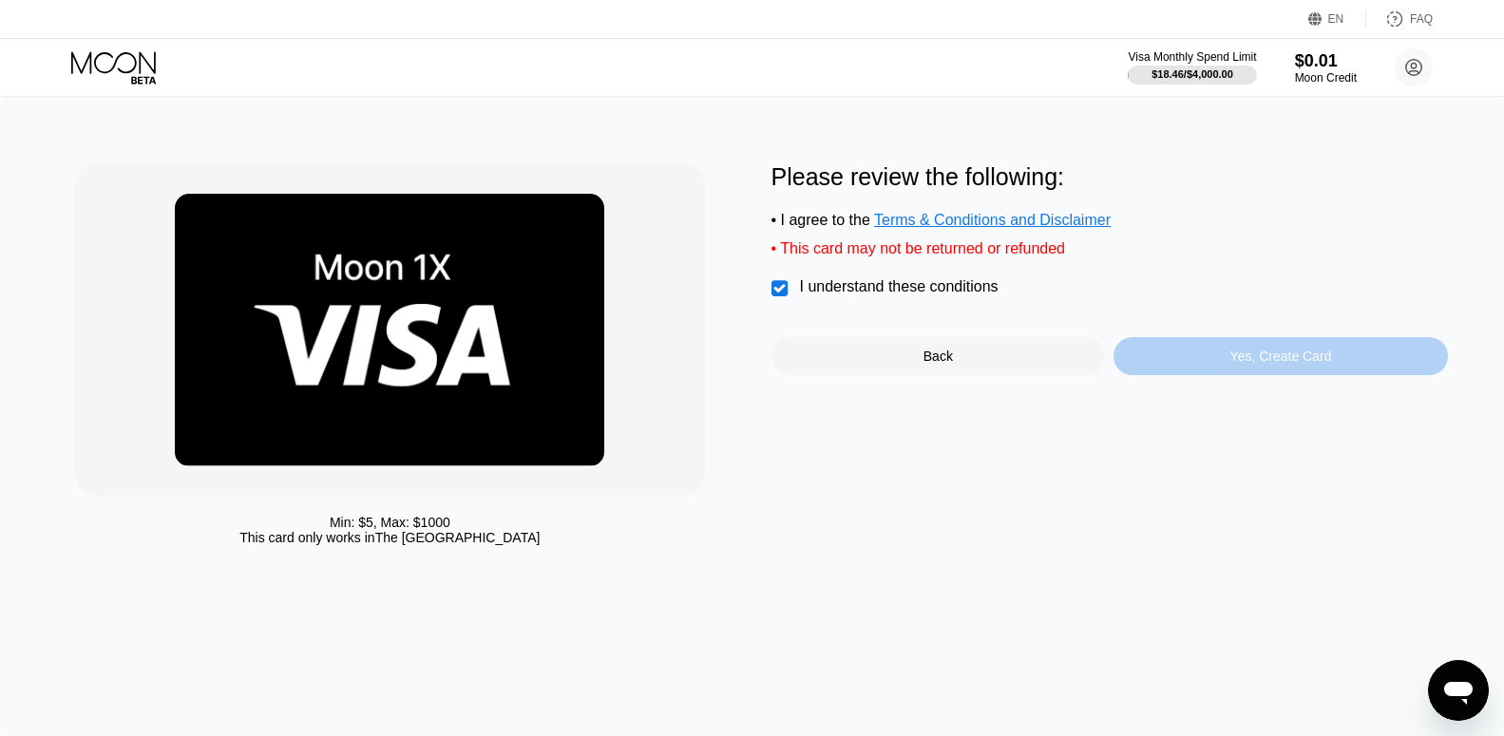
click at [1284, 364] on div "Yes, Create Card" at bounding box center [1281, 356] width 102 height 15
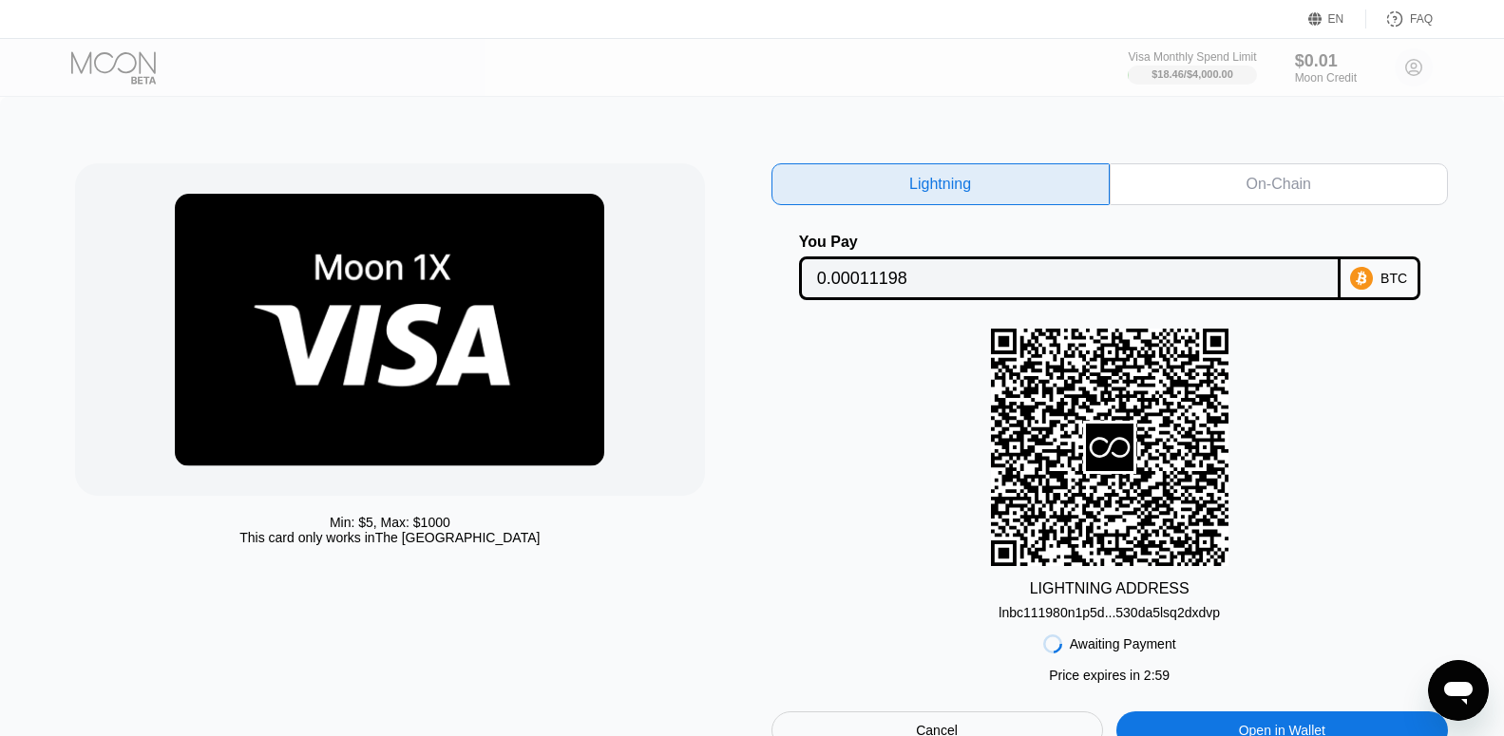
click at [1260, 191] on div "On-Chain" at bounding box center [1278, 184] width 65 height 19
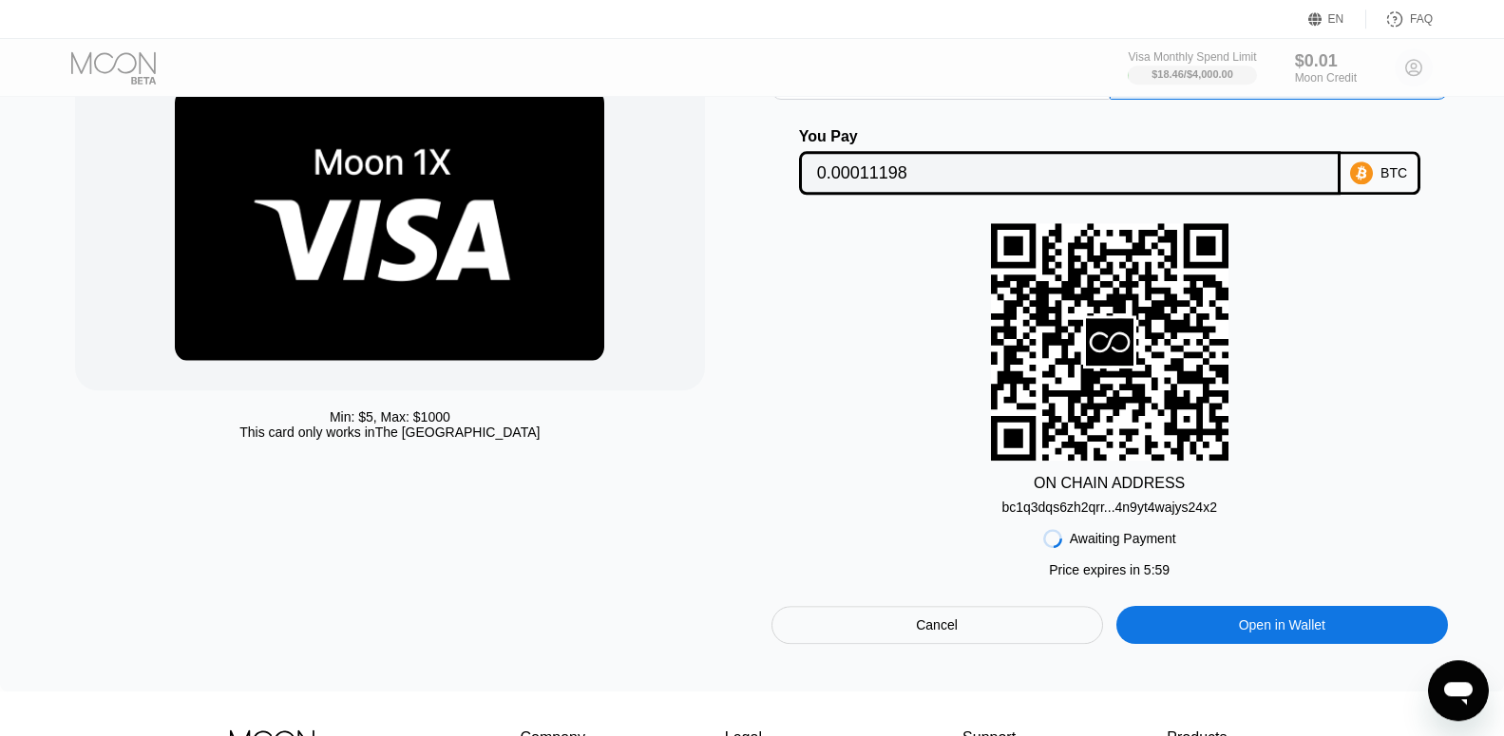
scroll to position [106, 0]
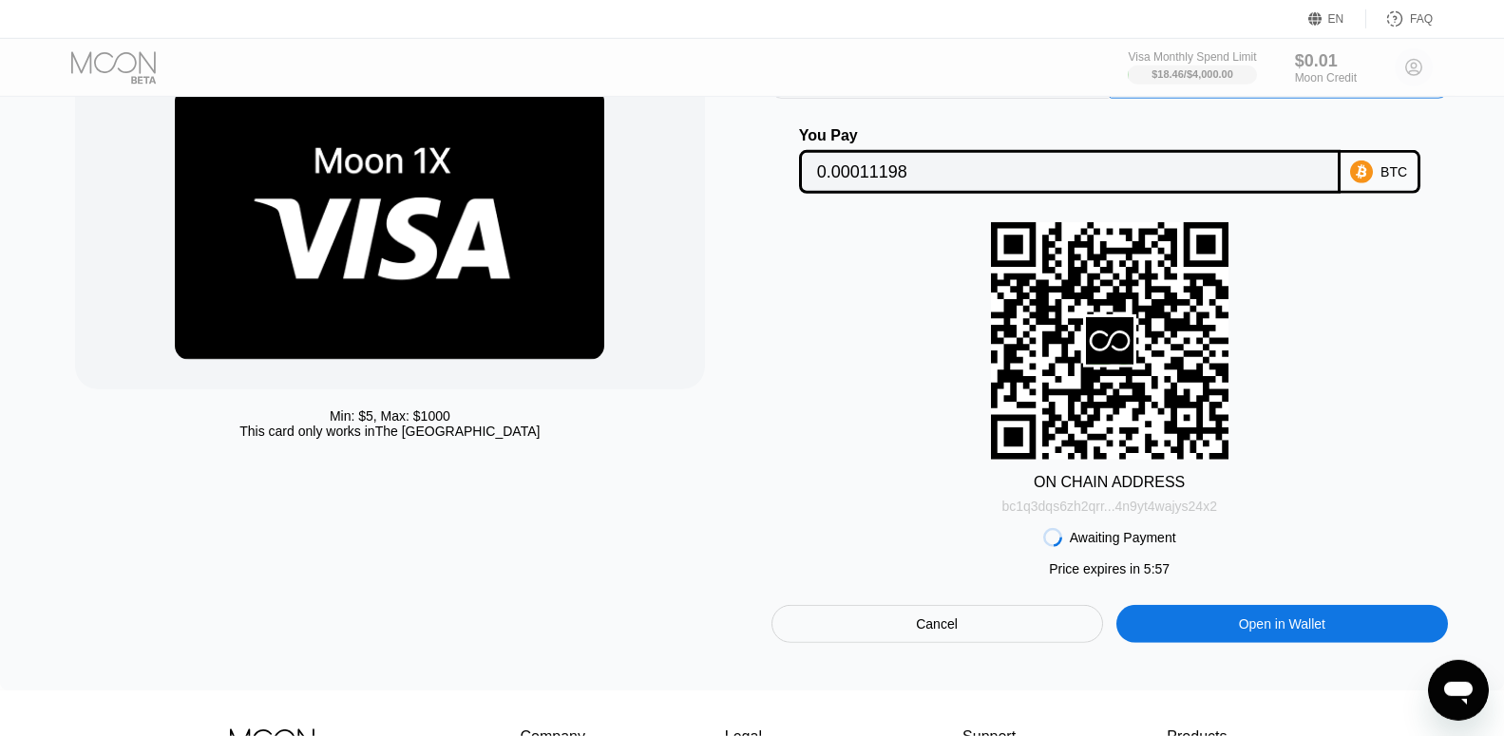
click at [1199, 512] on div "bc1q3dqs6zh2qrr...4n9yt4wajys24x2" at bounding box center [1108, 506] width 215 height 15
click at [852, 181] on input "0.00011198" at bounding box center [1069, 172] width 505 height 38
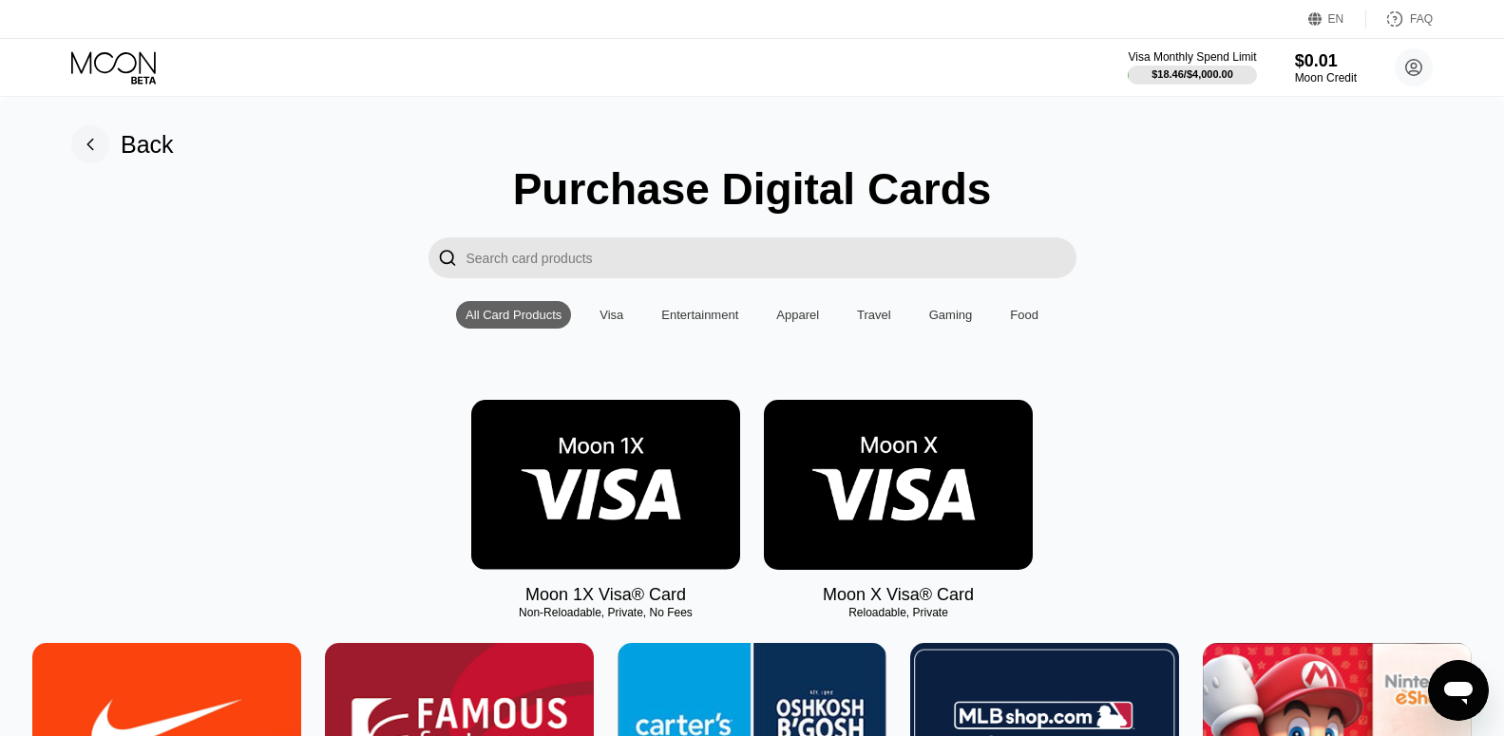
click at [142, 144] on div "Back" at bounding box center [147, 145] width 53 height 28
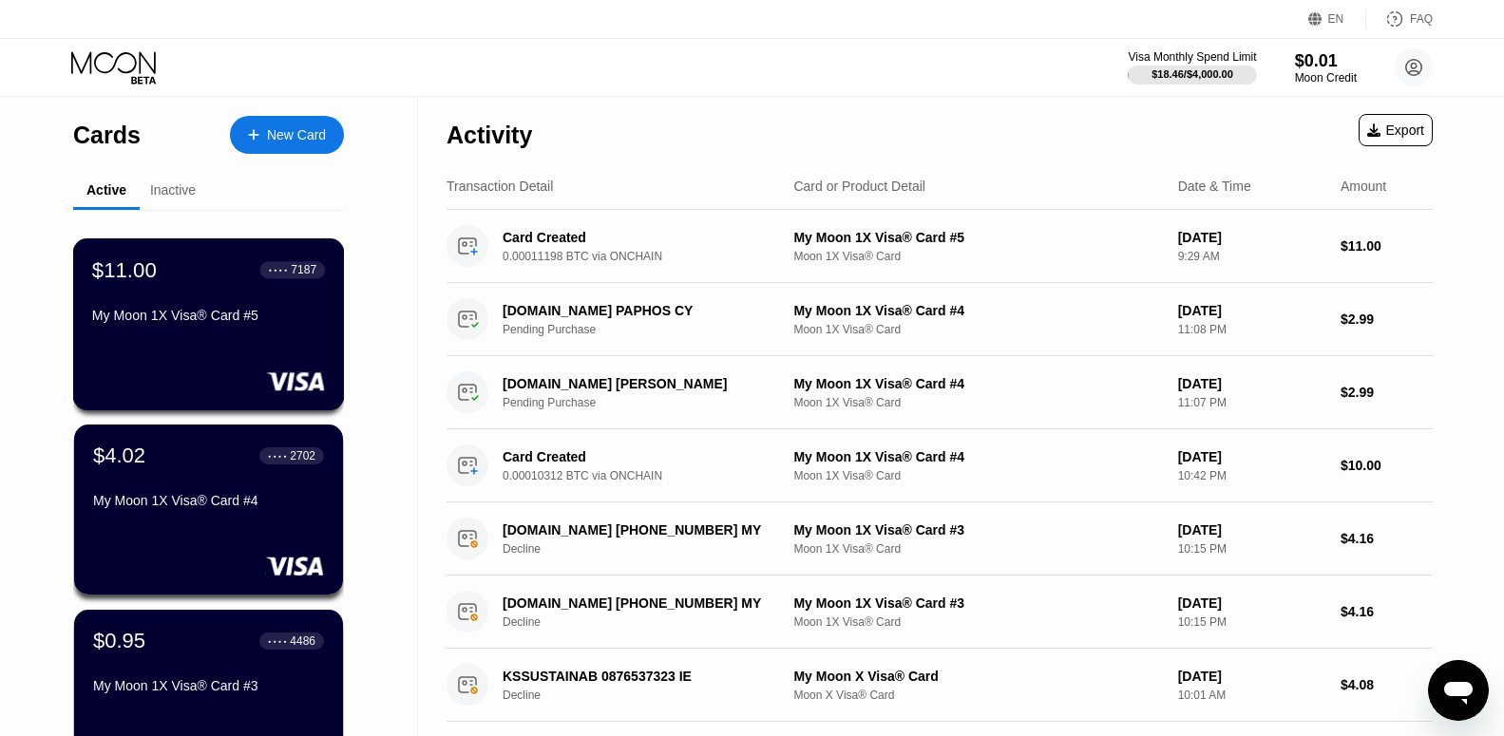
click at [216, 320] on div "My Moon 1X Visa® Card #5" at bounding box center [208, 315] width 233 height 15
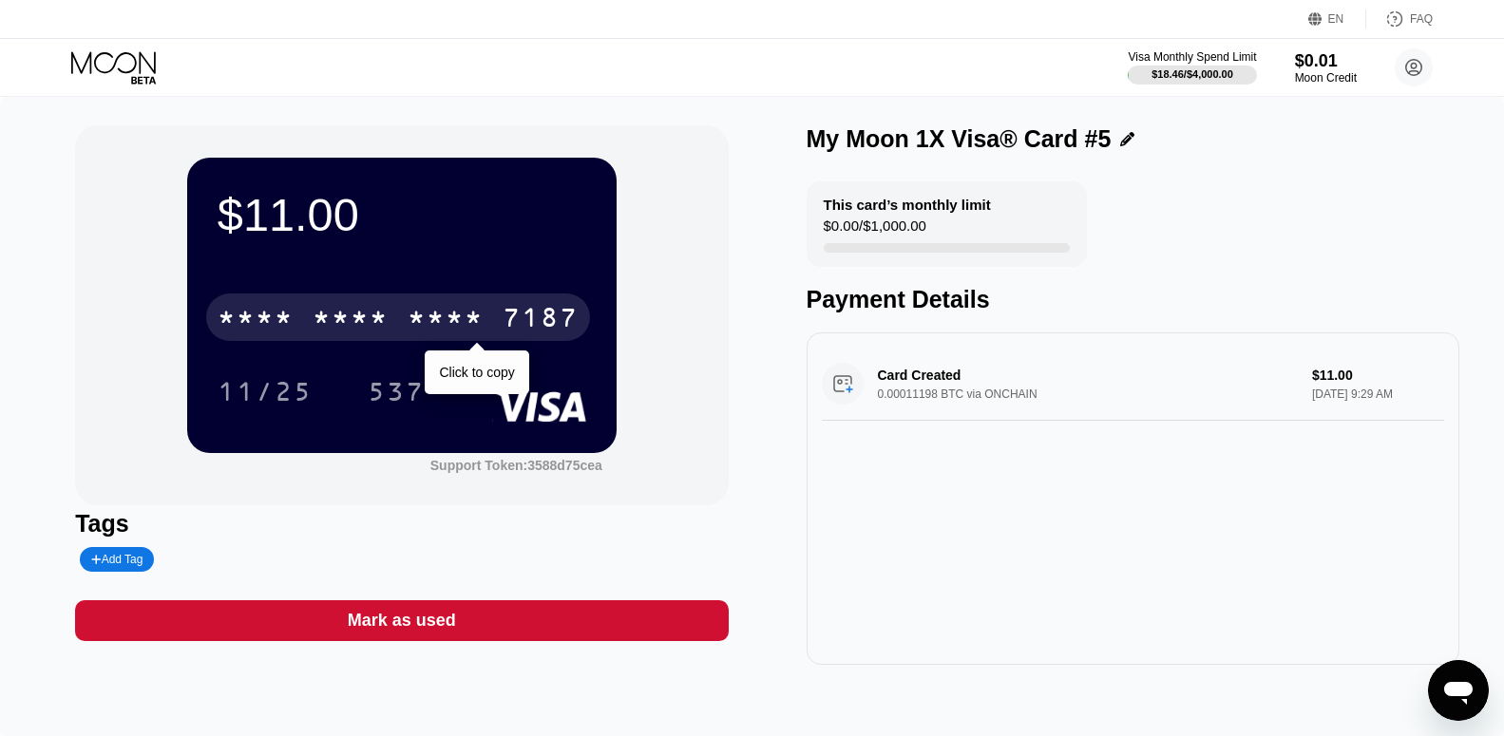
click at [541, 328] on div "7187" at bounding box center [541, 320] width 76 height 30
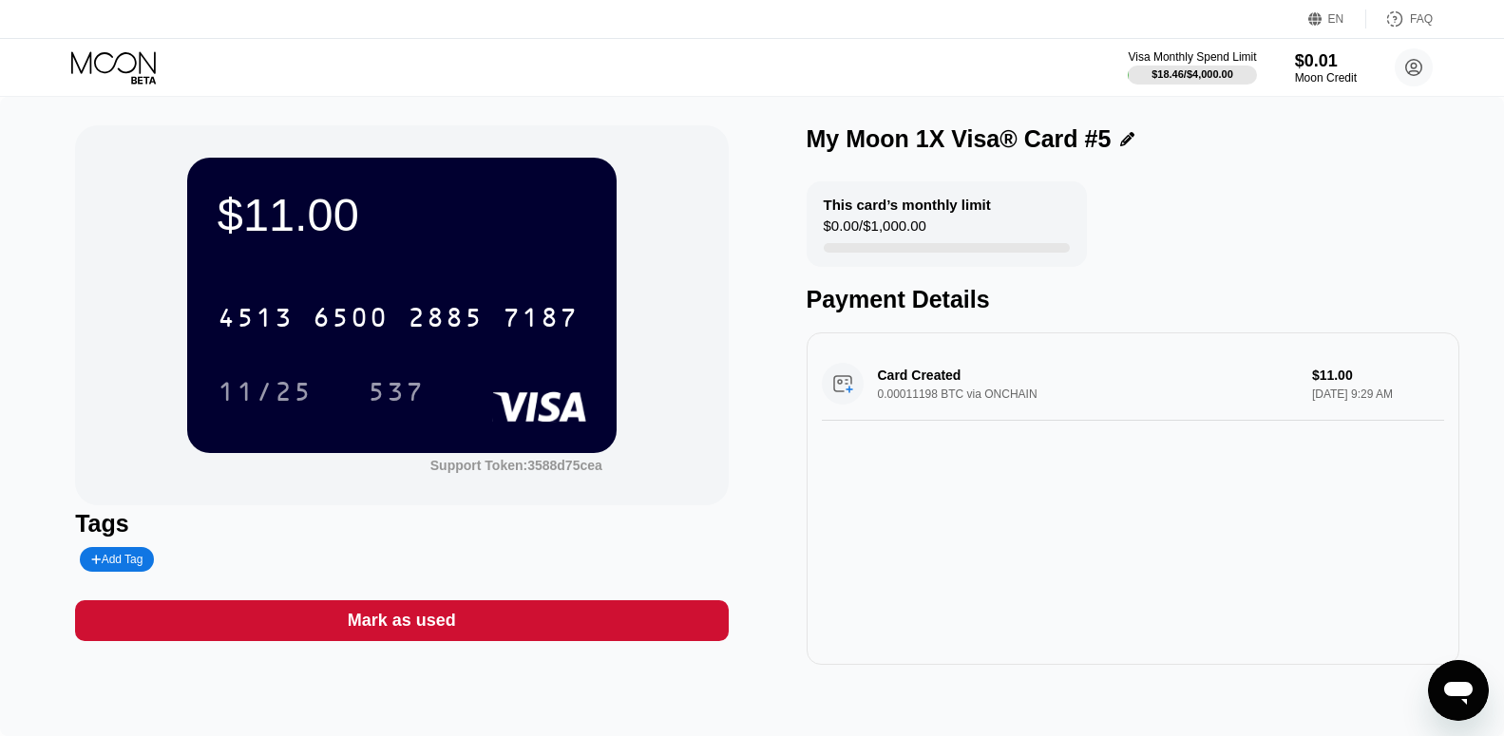
click at [393, 219] on div "$11.00" at bounding box center [402, 214] width 369 height 53
click at [103, 72] on icon at bounding box center [113, 62] width 85 height 22
